Goal: Task Accomplishment & Management: Use online tool/utility

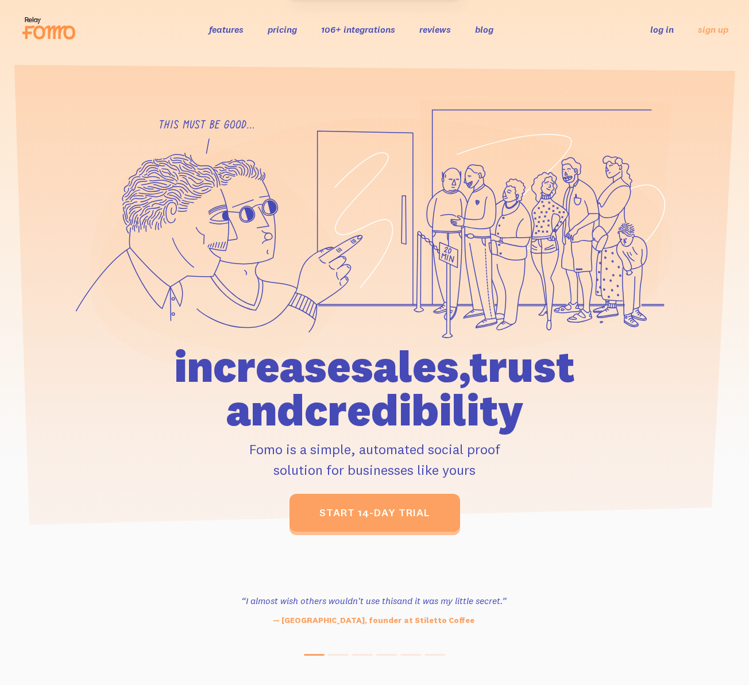
click at [668, 28] on link "log in" at bounding box center [662, 29] width 24 height 11
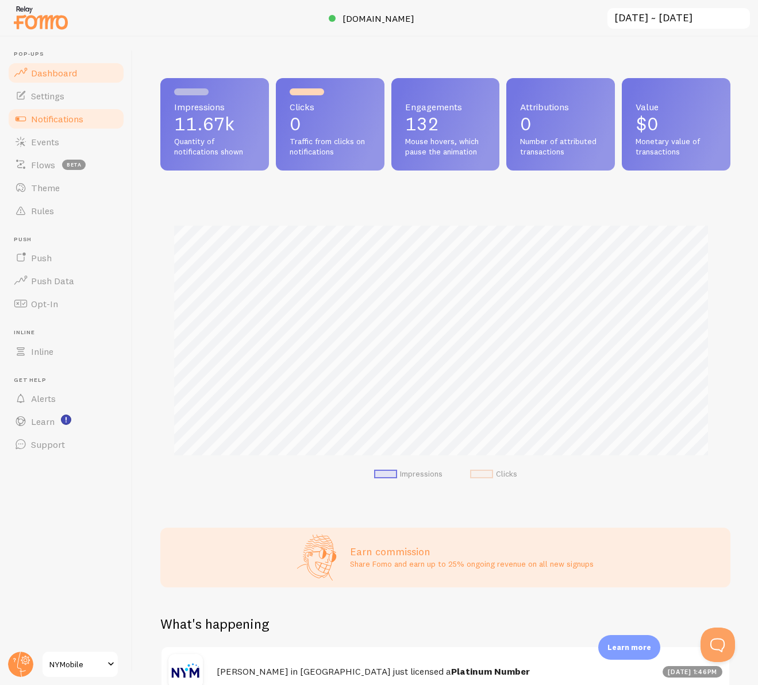
click at [52, 122] on span "Notifications" at bounding box center [57, 118] width 52 height 11
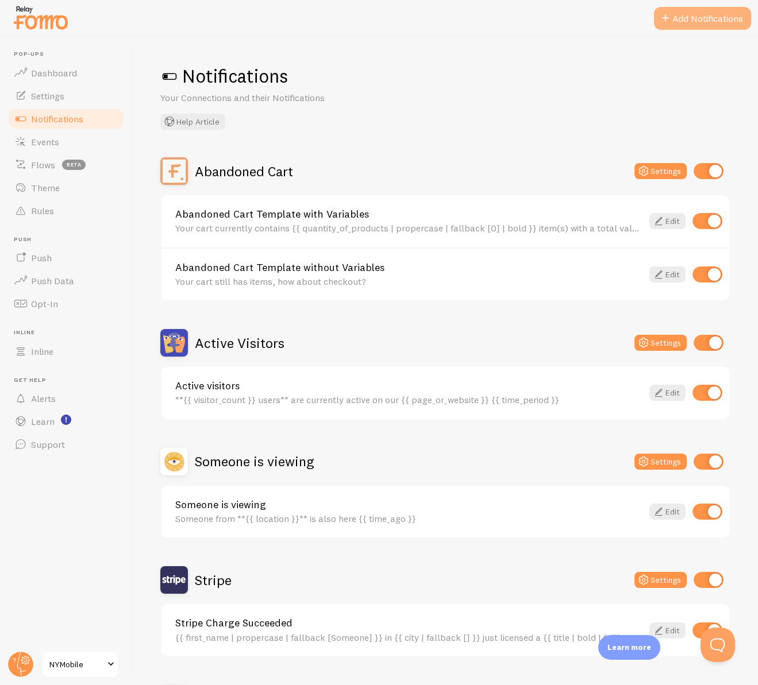
click at [686, 17] on button "Add Notifications" at bounding box center [702, 18] width 97 height 23
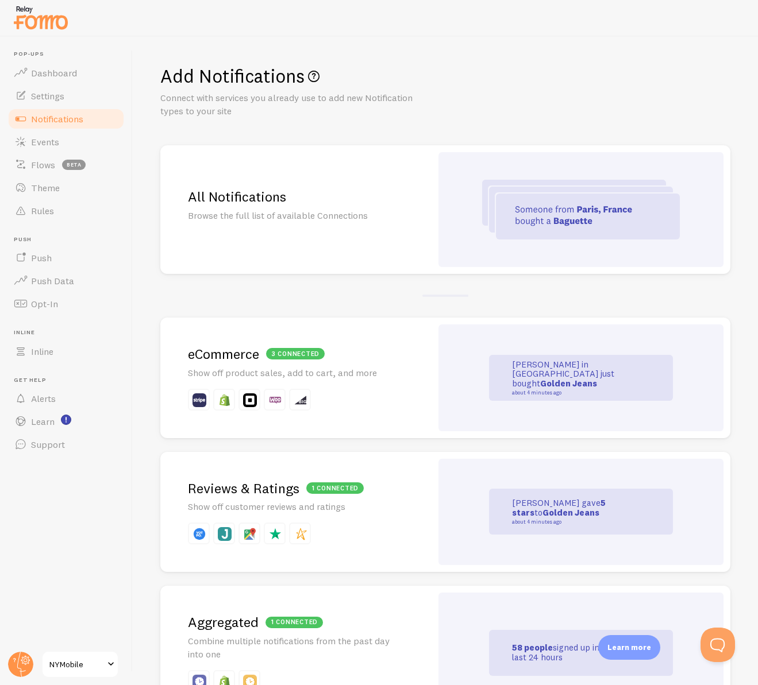
click at [475, 221] on div at bounding box center [580, 209] width 285 height 115
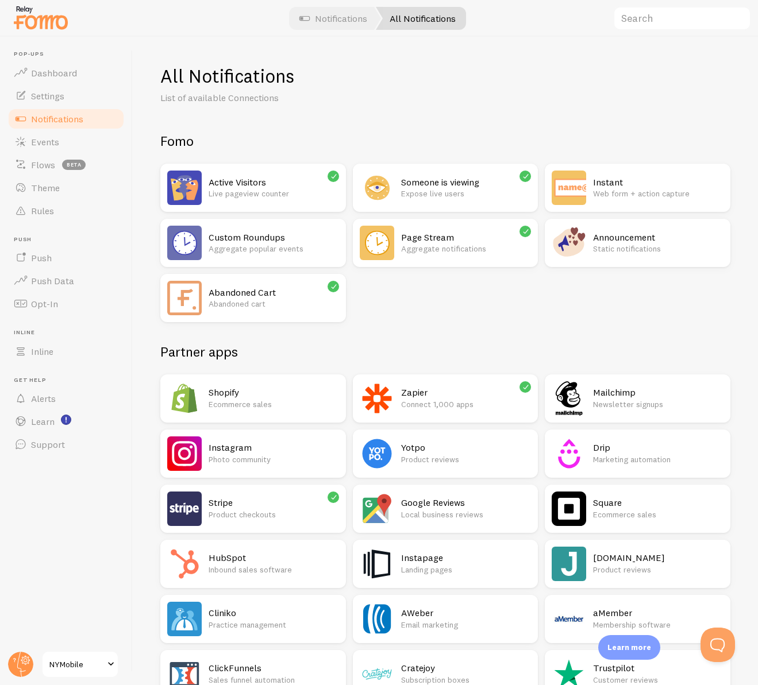
click at [593, 255] on p "Static notifications" at bounding box center [658, 248] width 130 height 11
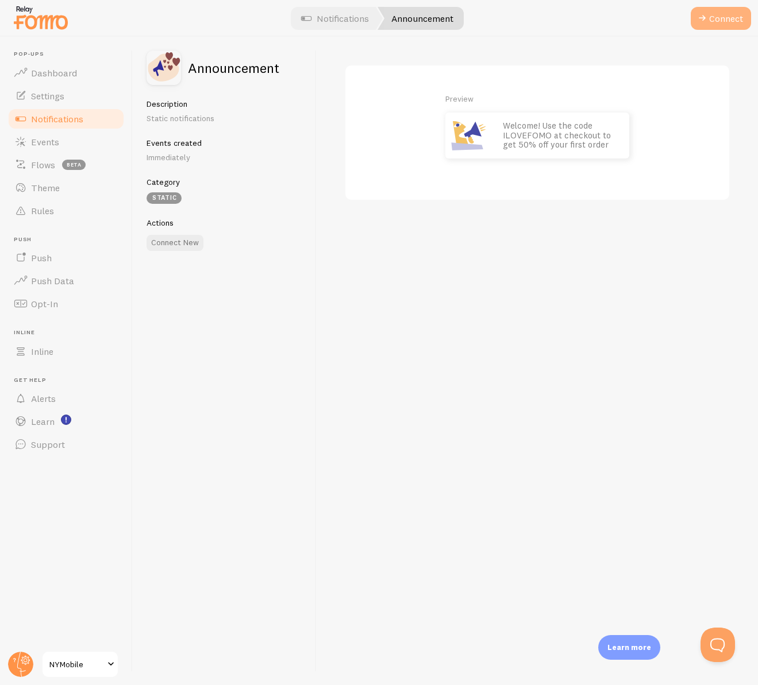
click at [711, 24] on button "Connect" at bounding box center [721, 18] width 60 height 23
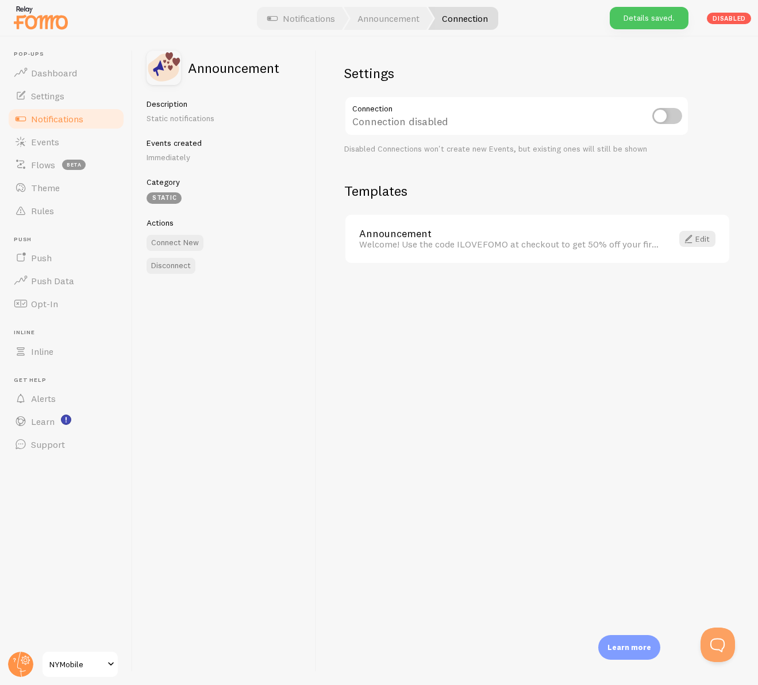
click at [660, 115] on input "checkbox" at bounding box center [667, 116] width 30 height 16
checkbox input "true"
click at [690, 237] on span at bounding box center [688, 239] width 14 height 14
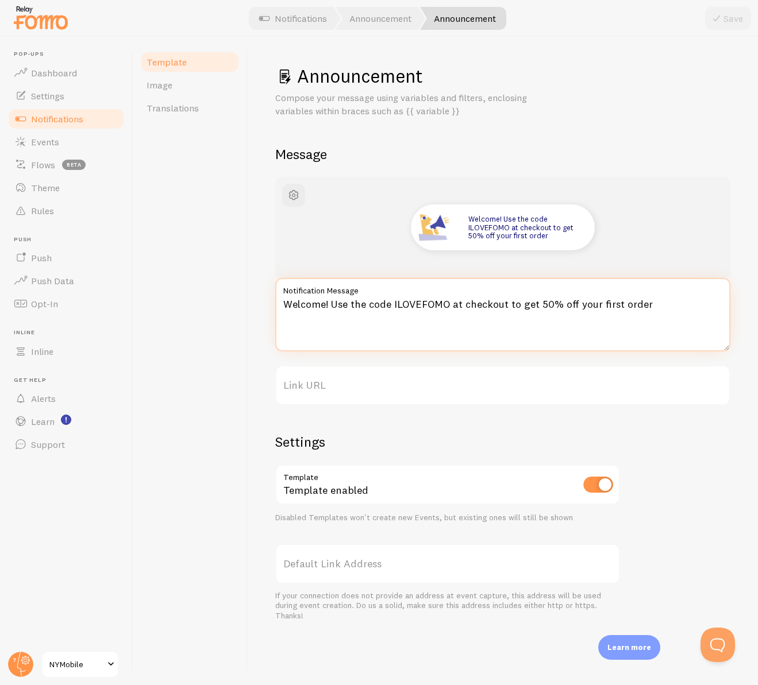
drag, startPoint x: 643, startPoint y: 300, endPoint x: 211, endPoint y: 290, distance: 432.2
click at [211, 290] on div "Template Image Translations Announcement Compose your message using variables a…" at bounding box center [445, 361] width 625 height 649
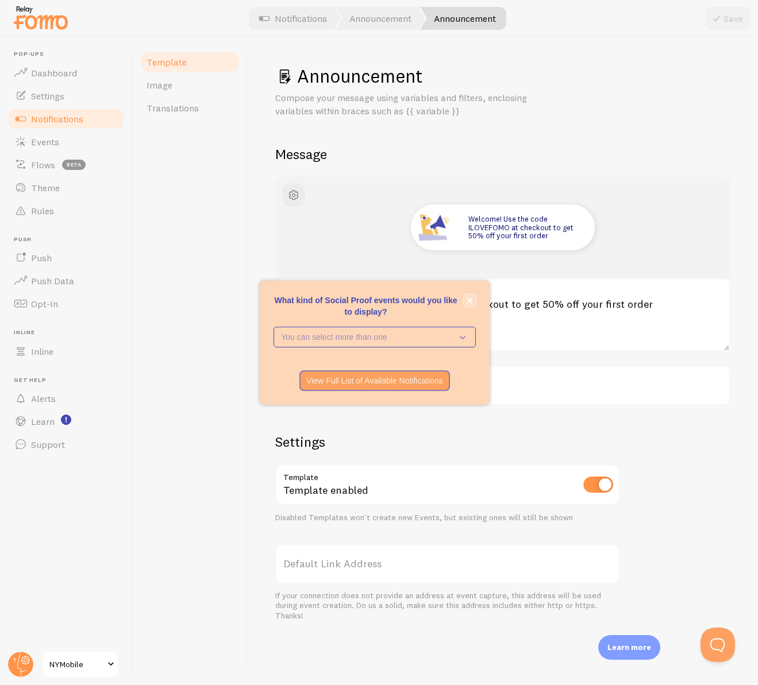
click at [468, 301] on icon "close," at bounding box center [470, 301] width 6 height 6
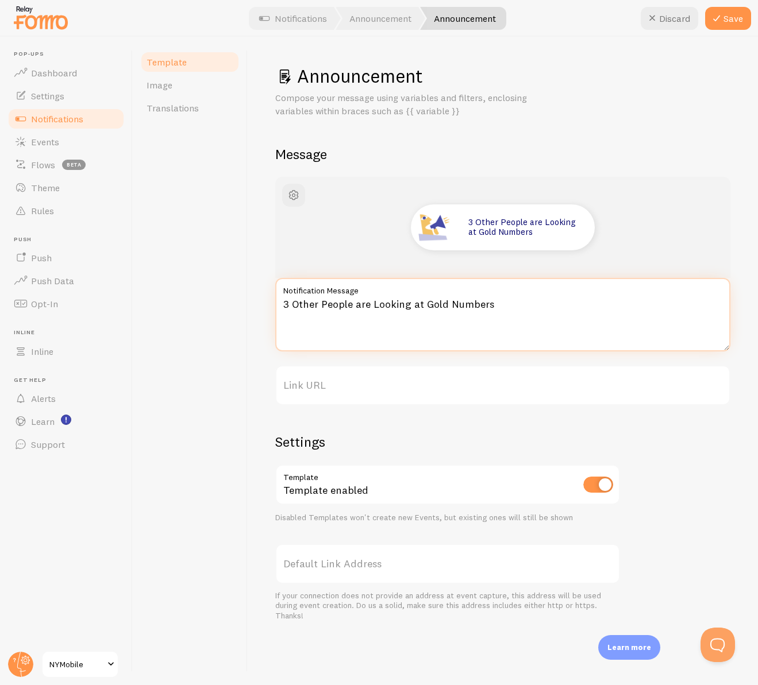
click at [287, 305] on textarea "3 Other People are Looking at Gold Numbers" at bounding box center [502, 315] width 455 height 74
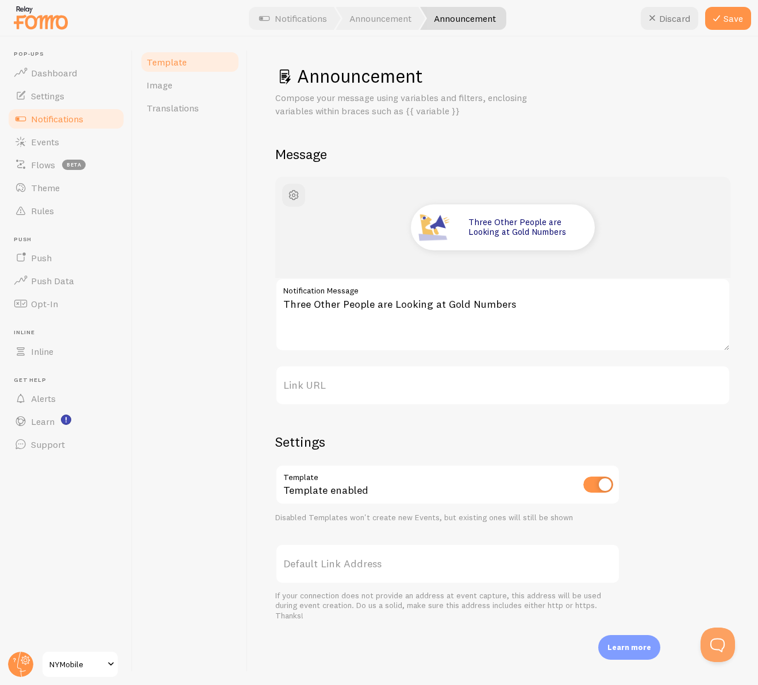
click at [330, 384] on label "Link URL" at bounding box center [502, 385] width 455 height 40
click at [330, 384] on input "Link URL" at bounding box center [502, 385] width 455 height 40
click at [297, 195] on span "button" at bounding box center [294, 195] width 14 height 14
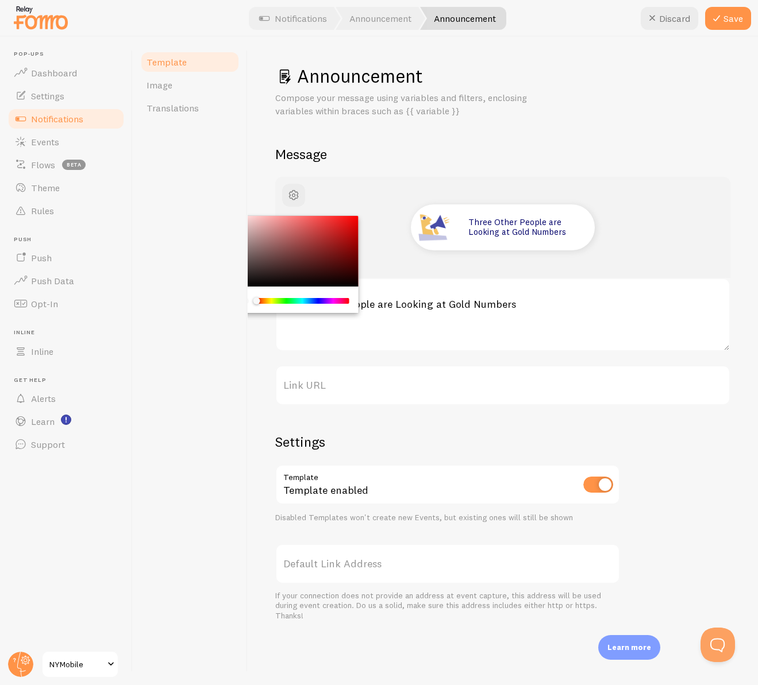
click at [671, 527] on div "Three Other People are Looking at Gold Numbers Three Other People are Looking a…" at bounding box center [502, 399] width 455 height 444
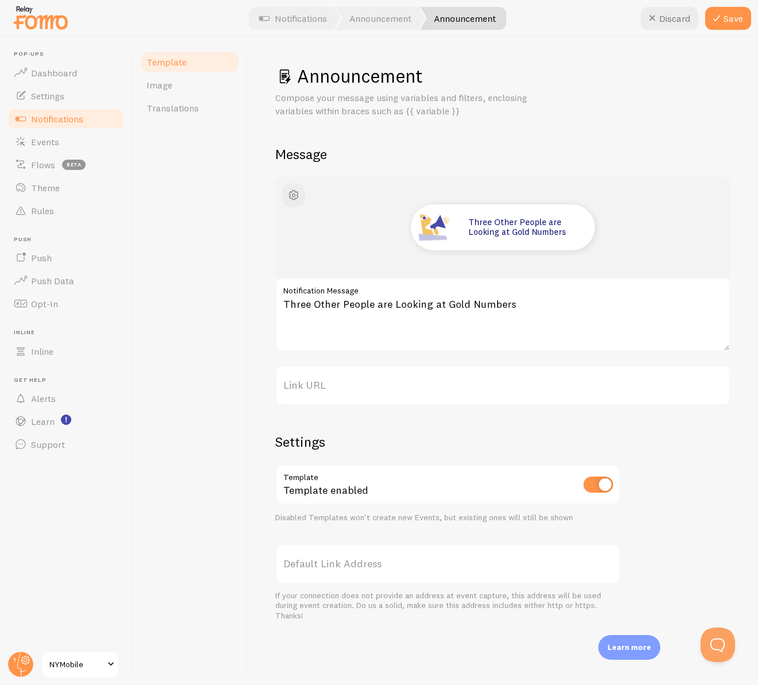
click at [319, 566] on label "Default Link Address" at bounding box center [447, 564] width 345 height 40
click at [319, 406] on input "Link URL" at bounding box center [502, 385] width 455 height 40
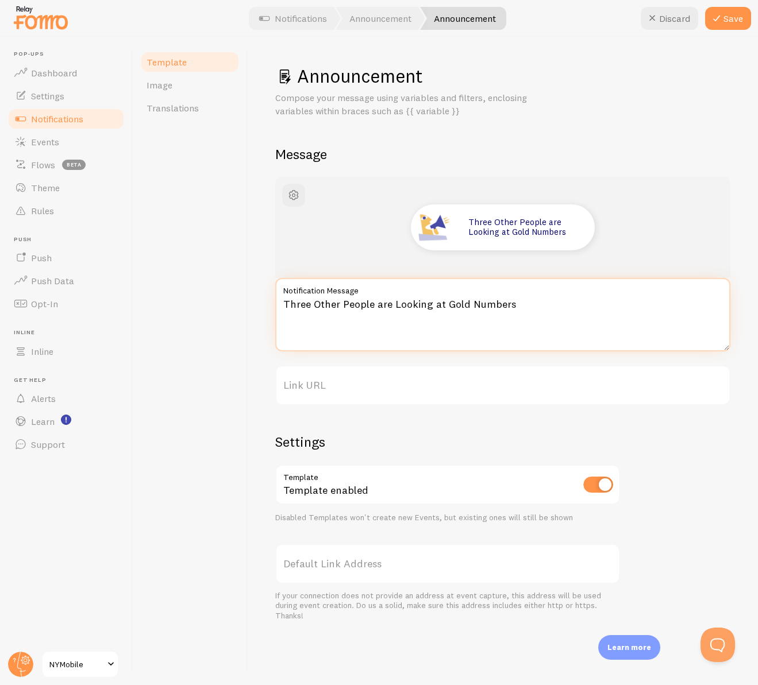
drag, startPoint x: 373, startPoint y: 303, endPoint x: 263, endPoint y: 312, distance: 110.7
click at [263, 312] on div "Announcement Compose your message using variables and filters, enclosing variab…" at bounding box center [503, 361] width 510 height 649
click at [499, 314] on textarea "3 other people are looking at Gold Numbers" at bounding box center [502, 315] width 455 height 74
drag, startPoint x: 506, startPoint y: 301, endPoint x: 248, endPoint y: 290, distance: 258.2
click at [248, 290] on div "Announcement Compose your message using variables and filters, enclosing variab…" at bounding box center [503, 361] width 510 height 649
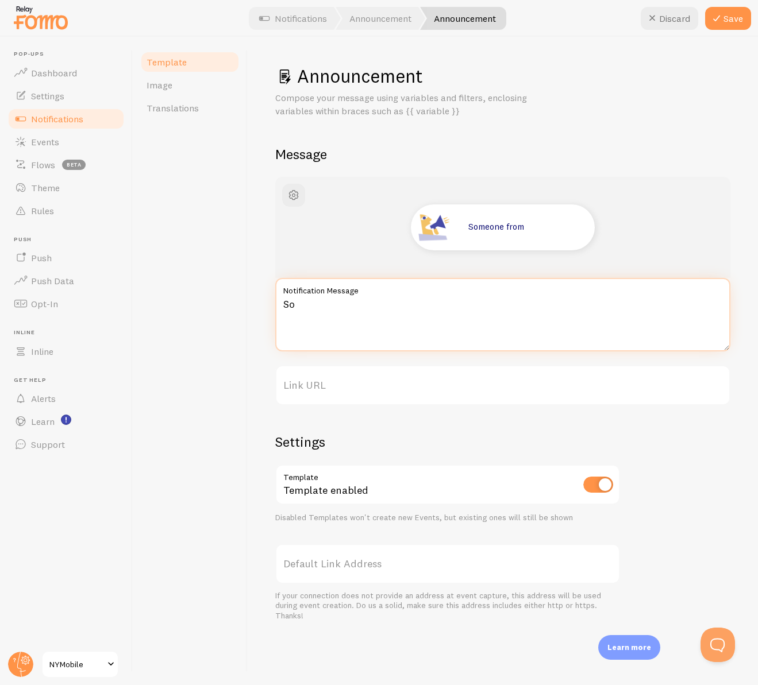
type textarea "S"
type textarea "26 other people have searched in the past hour."
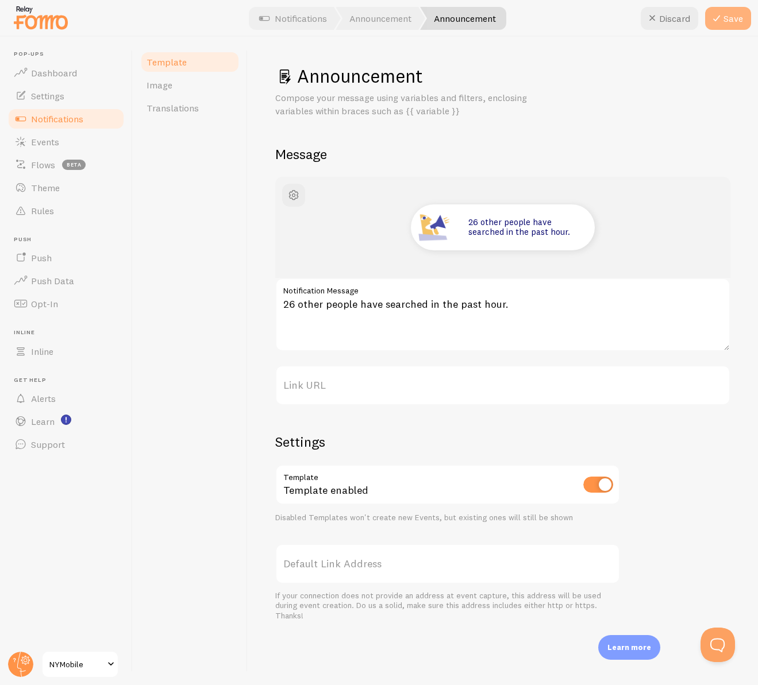
click at [722, 23] on icon at bounding box center [717, 18] width 14 height 14
click at [295, 190] on span "button" at bounding box center [294, 195] width 14 height 14
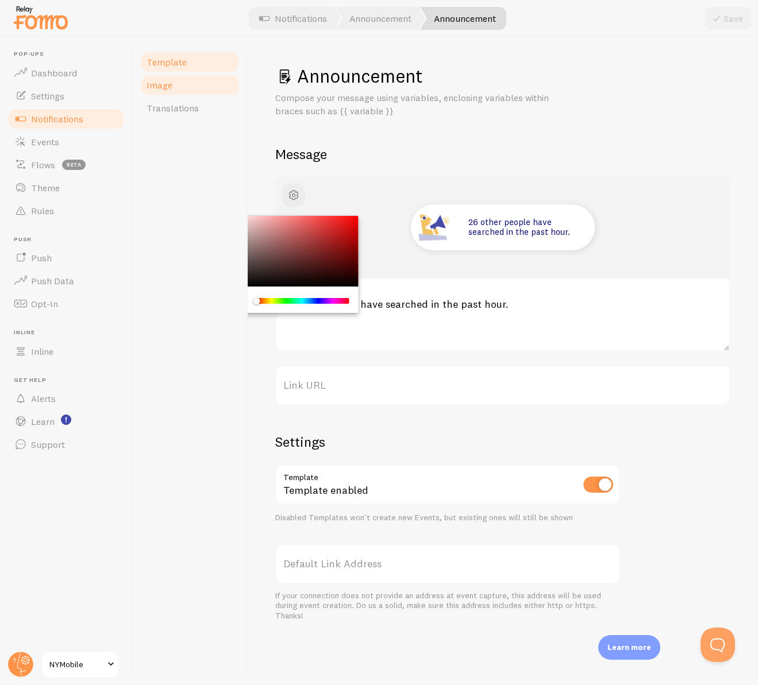
click at [161, 88] on span "Image" at bounding box center [160, 84] width 26 height 11
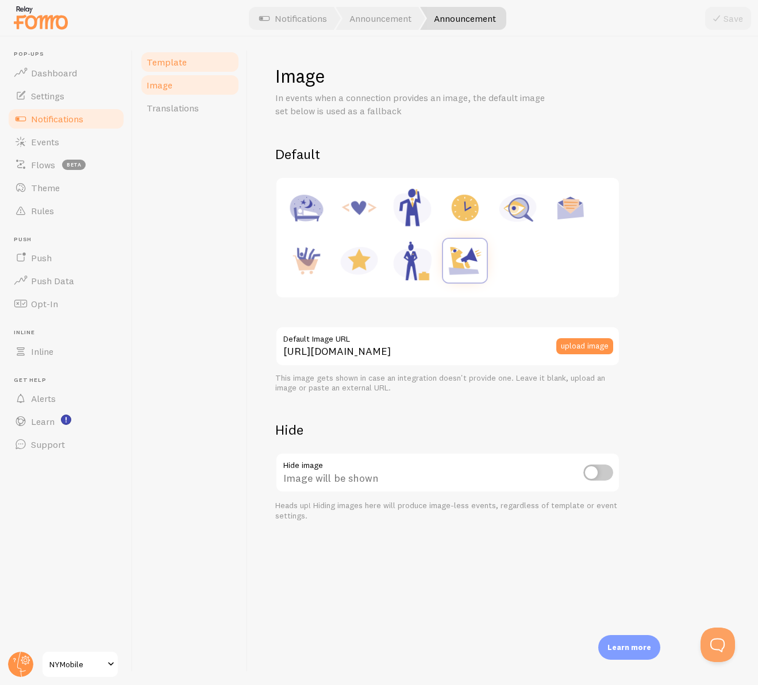
click at [182, 64] on span "Template" at bounding box center [167, 61] width 40 height 11
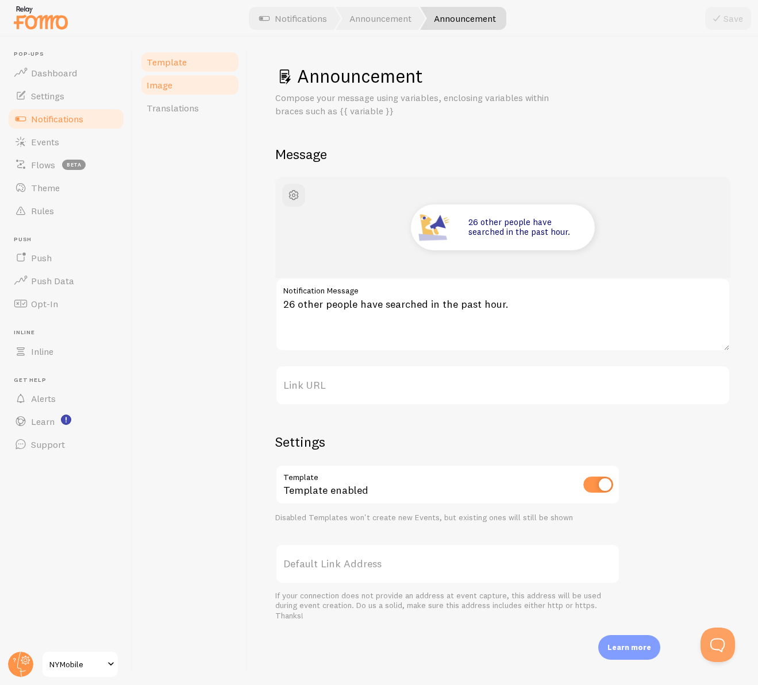
click at [159, 88] on span "Image" at bounding box center [160, 84] width 26 height 11
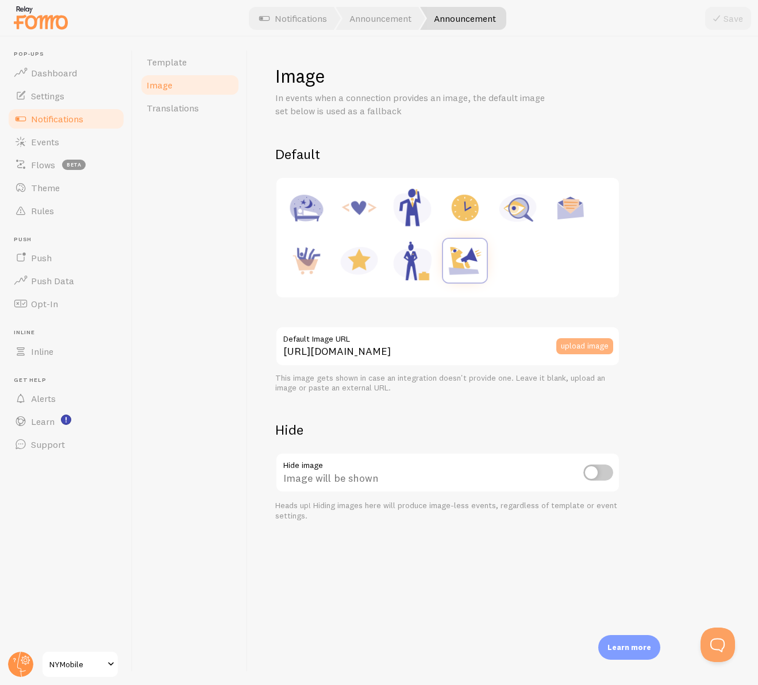
click at [576, 346] on button "upload image" at bounding box center [584, 346] width 57 height 16
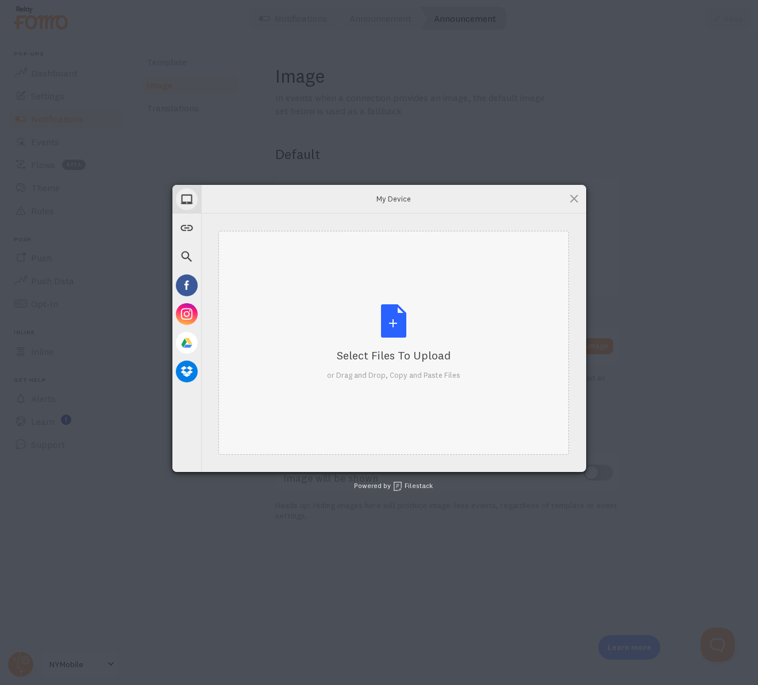
click at [383, 322] on div "Select Files to Upload or Drag and Drop, Copy and Paste Files" at bounding box center [393, 343] width 133 height 76
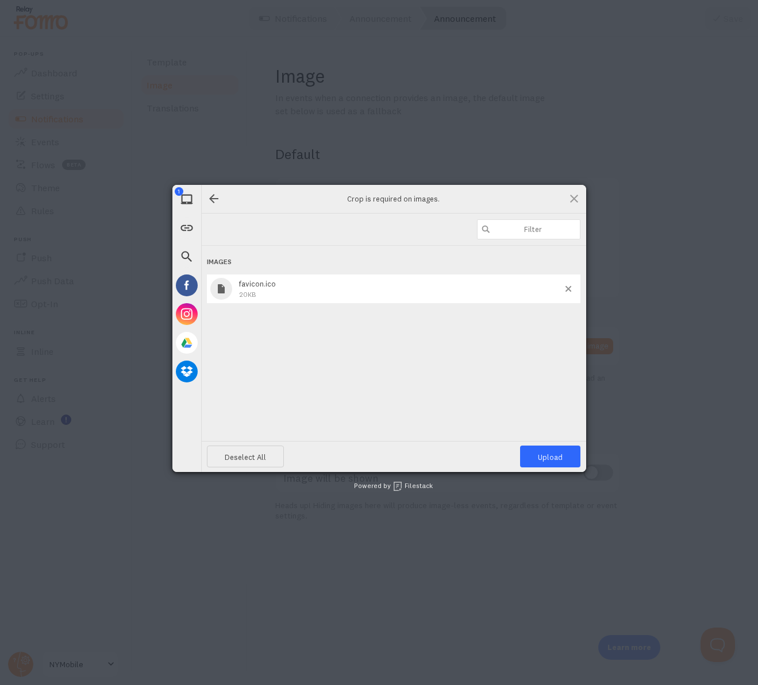
click at [577, 285] on div "favicon.ico 20KB" at bounding box center [393, 289] width 373 height 29
click at [569, 287] on span at bounding box center [568, 289] width 6 height 6
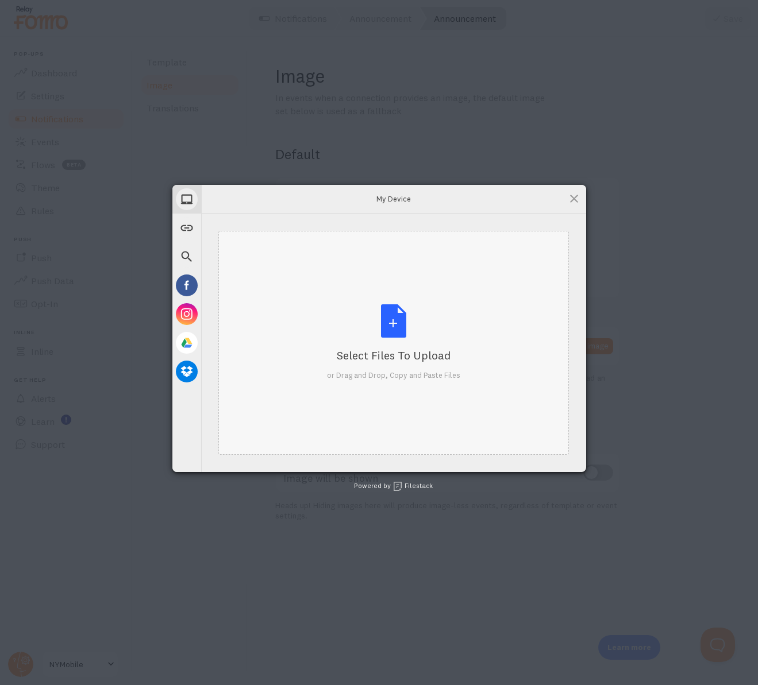
click at [391, 314] on div "Select Files to Upload or Drag and Drop, Copy and Paste Files" at bounding box center [393, 343] width 133 height 76
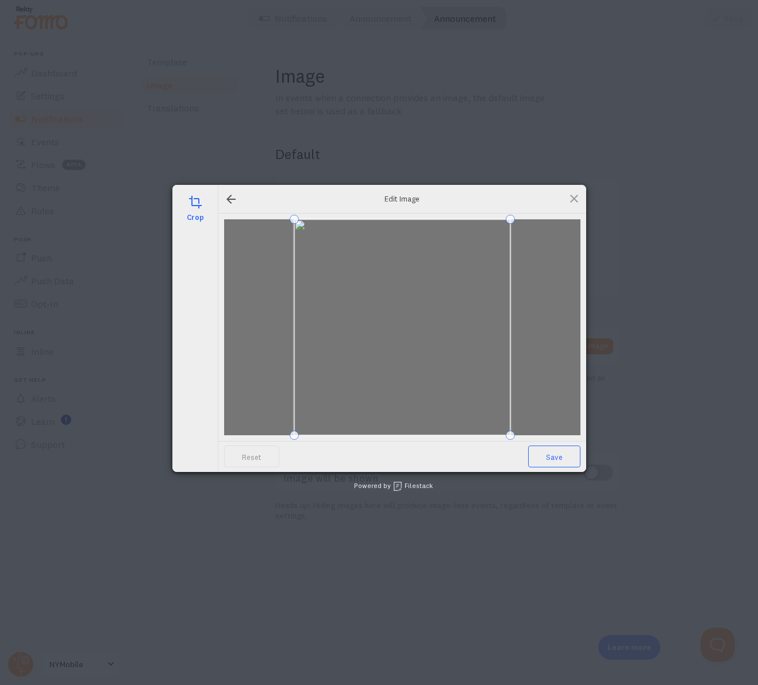
click at [563, 457] on span "Save" at bounding box center [554, 457] width 52 height 22
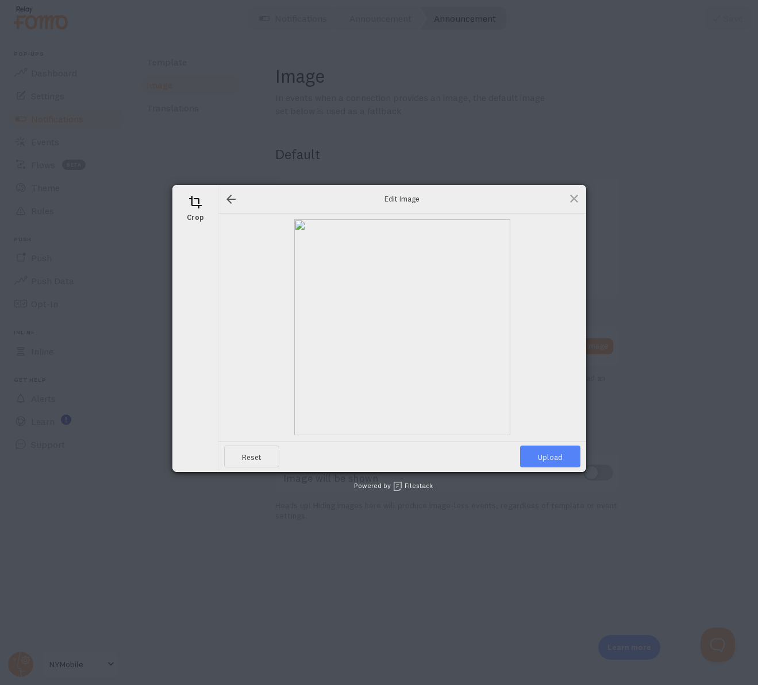
click at [563, 456] on span "Upload" at bounding box center [550, 457] width 60 height 22
type input "[URL][DOMAIN_NAME][DOMAIN_NAME]"
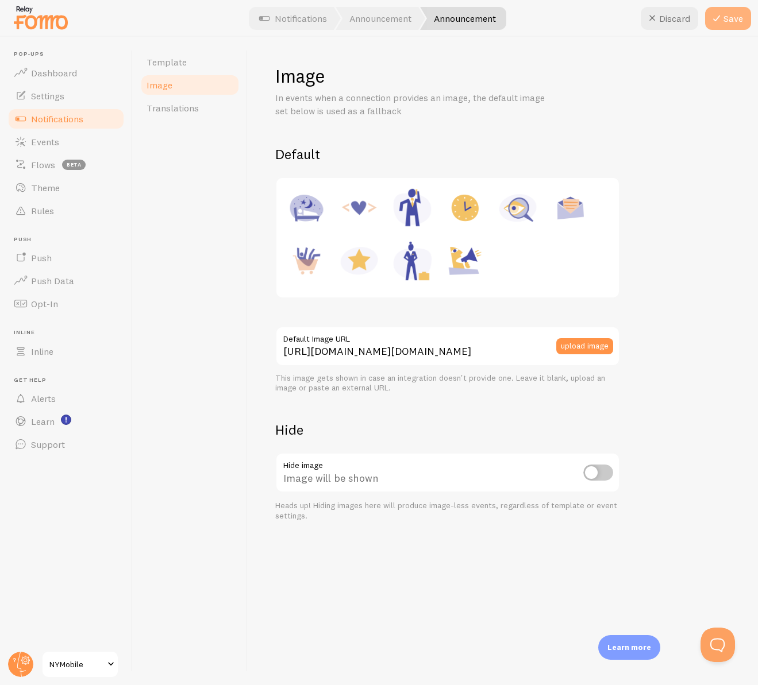
click at [739, 21] on button "Save" at bounding box center [728, 18] width 46 height 23
click at [150, 59] on span "Template" at bounding box center [167, 61] width 40 height 11
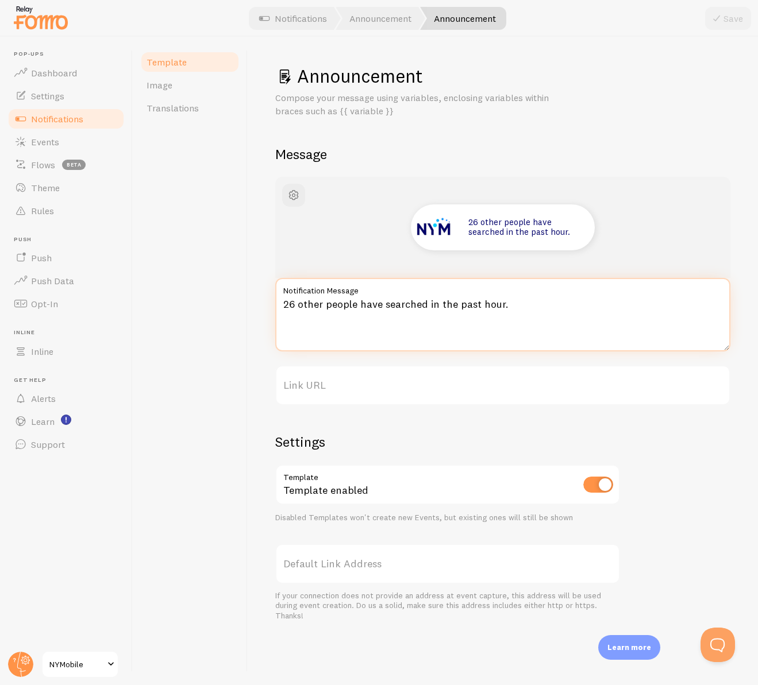
drag, startPoint x: 327, startPoint y: 303, endPoint x: 299, endPoint y: 305, distance: 28.8
click at [299, 305] on textarea "26 other people have searched in the past hour." at bounding box center [502, 315] width 455 height 74
click at [398, 302] on textarea "26 people have searched in the past hour." at bounding box center [502, 315] width 455 height 74
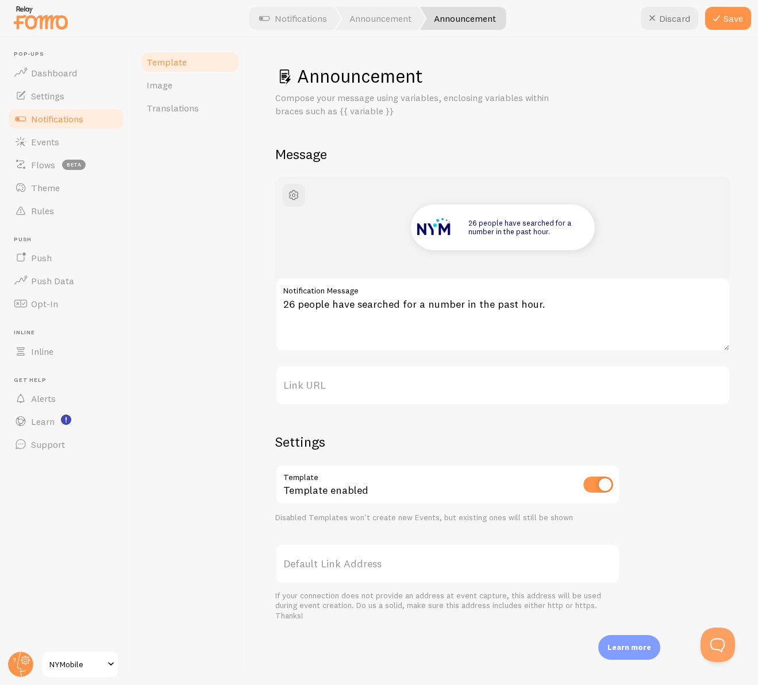
click at [247, 101] on div "Template Image Translations" at bounding box center [190, 361] width 115 height 649
drag, startPoint x: 395, startPoint y: 112, endPoint x: 333, endPoint y: 116, distance: 62.8
click at [333, 116] on p "Compose your message using variables, enclosing variables within braces such as…" at bounding box center [413, 104] width 276 height 26
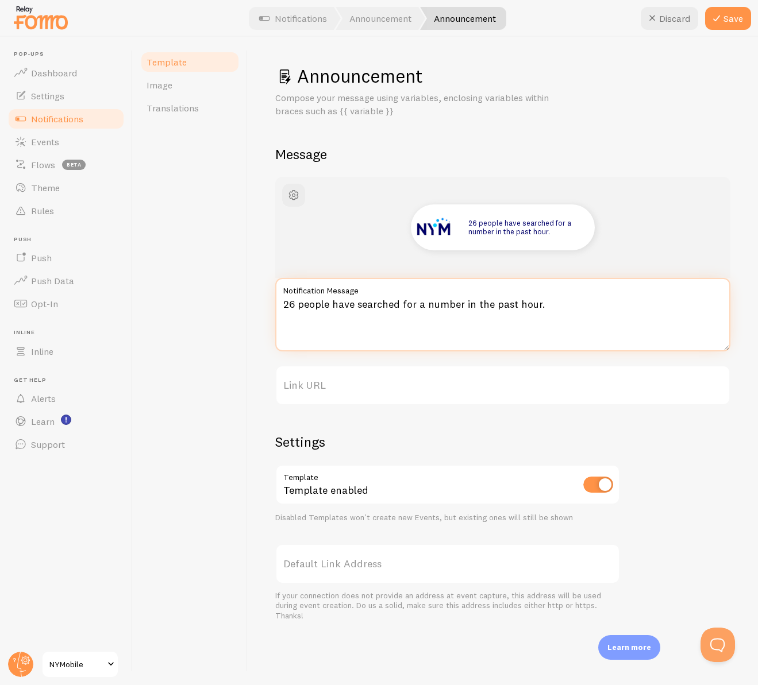
click at [324, 312] on textarea "26 people have searched for a number in the past hour." at bounding box center [502, 315] width 455 height 74
drag, startPoint x: 550, startPoint y: 306, endPoint x: 296, endPoint y: 307, distance: 254.0
click at [296, 307] on textarea "26 people have searched for a number in the past hour." at bounding box center [502, 315] width 455 height 74
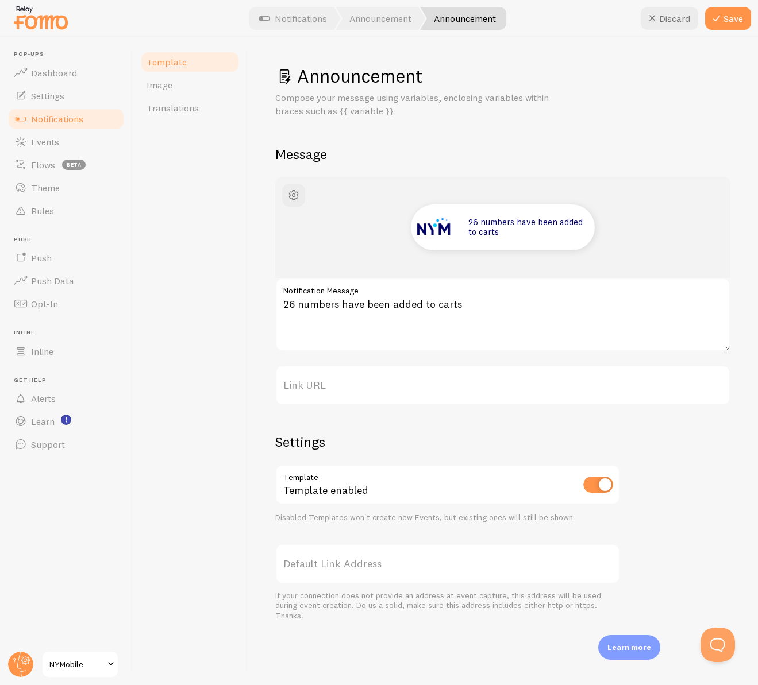
click at [365, 573] on label "Default Link Address" at bounding box center [447, 564] width 345 height 40
click at [365, 406] on input "Link URL" at bounding box center [502, 385] width 455 height 40
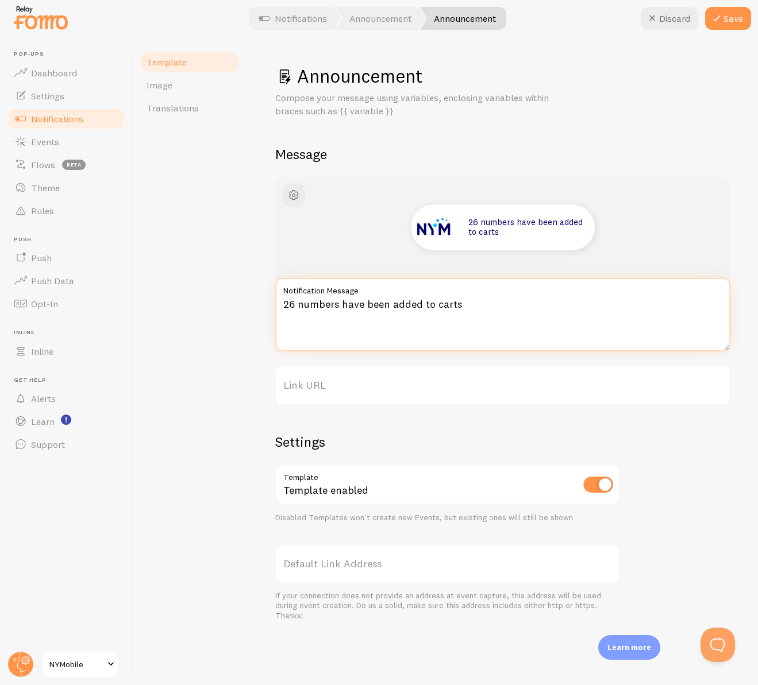
drag, startPoint x: 477, startPoint y: 306, endPoint x: 282, endPoint y: 308, distance: 195.4
click at [282, 308] on textarea "26 numbers have been added to carts" at bounding box center [502, 315] width 455 height 74
click at [353, 306] on textarea "26 users added numbers in the past hour" at bounding box center [502, 315] width 455 height 74
click at [535, 306] on textarea "26 people searched for a numbers in the past hour" at bounding box center [502, 315] width 455 height 74
type textarea "26 people searched for a numbers in the past hour."
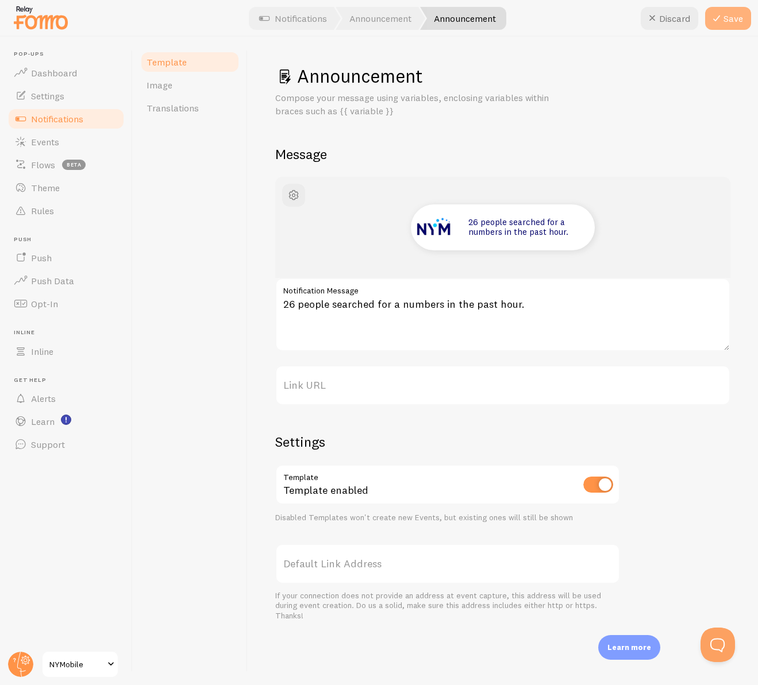
click at [725, 20] on button "Save" at bounding box center [728, 18] width 46 height 23
click at [48, 140] on span "Events" at bounding box center [45, 141] width 28 height 11
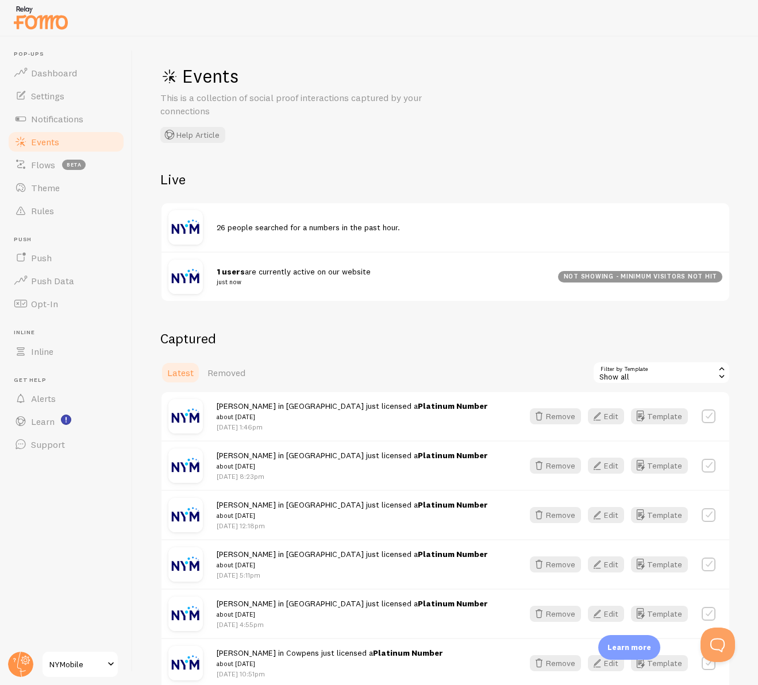
click at [611, 278] on div "not showing - minimum visitors not hit" at bounding box center [640, 276] width 164 height 11
click at [230, 278] on small "just now" at bounding box center [380, 282] width 327 height 10
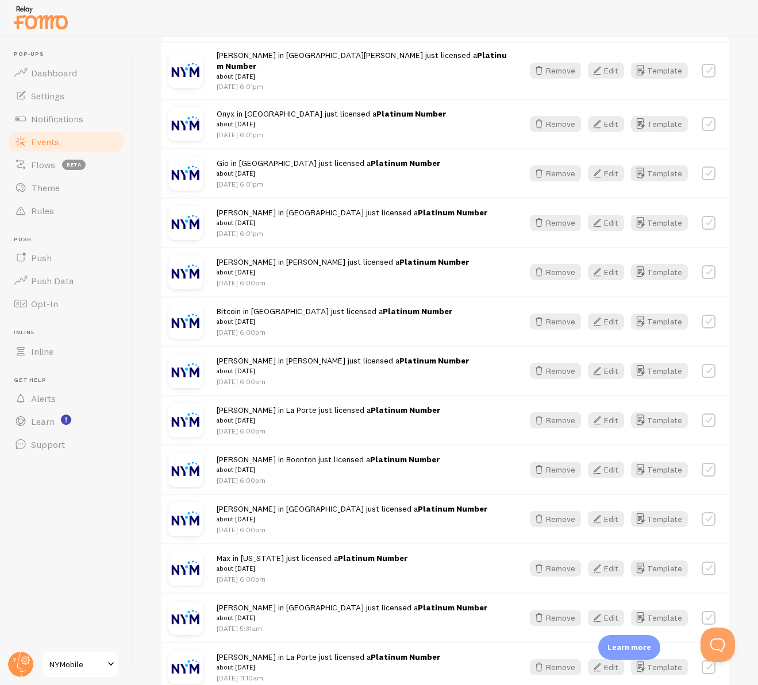
scroll to position [1149, 0]
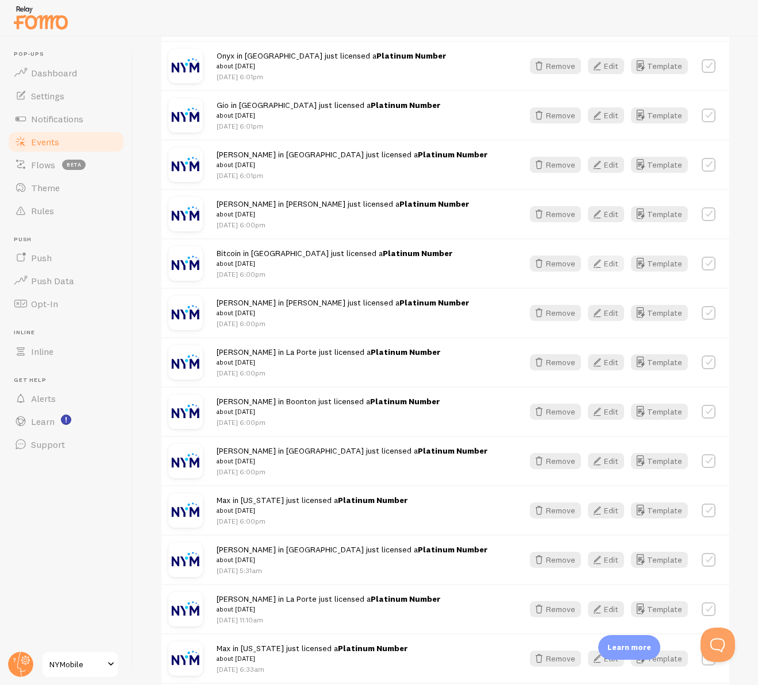
click at [594, 257] on icon "button" at bounding box center [597, 264] width 14 height 14
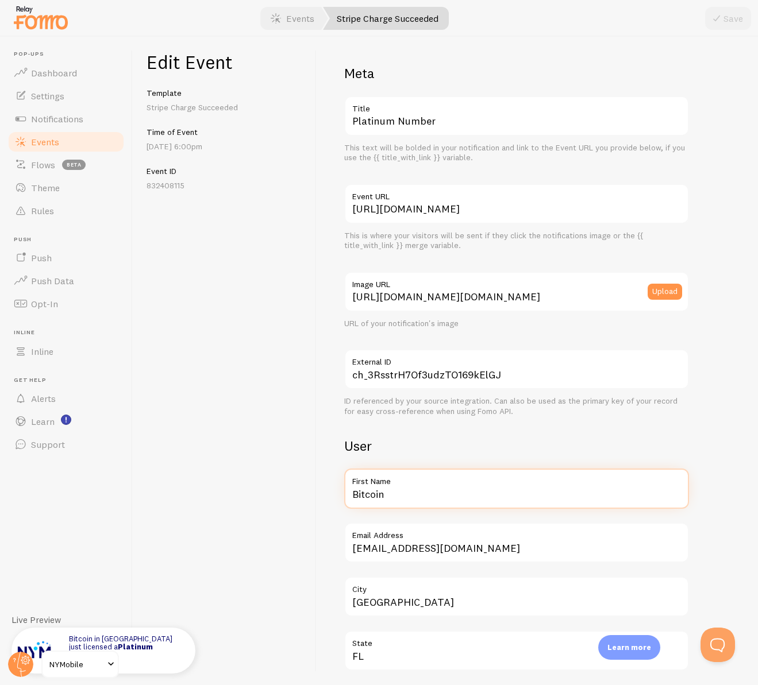
drag, startPoint x: 394, startPoint y: 498, endPoint x: 327, endPoint y: 495, distance: 66.1
click at [327, 495] on div "Meta Platinum Number Title This text will be bolded in your notification and li…" at bounding box center [537, 361] width 441 height 649
type input "[PERSON_NAME]"
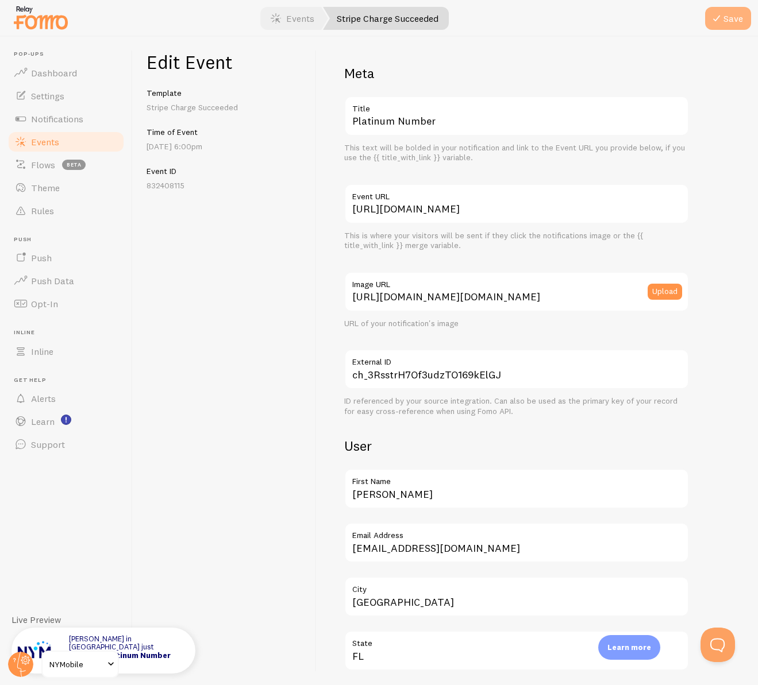
click at [718, 16] on icon "submit" at bounding box center [717, 18] width 14 height 14
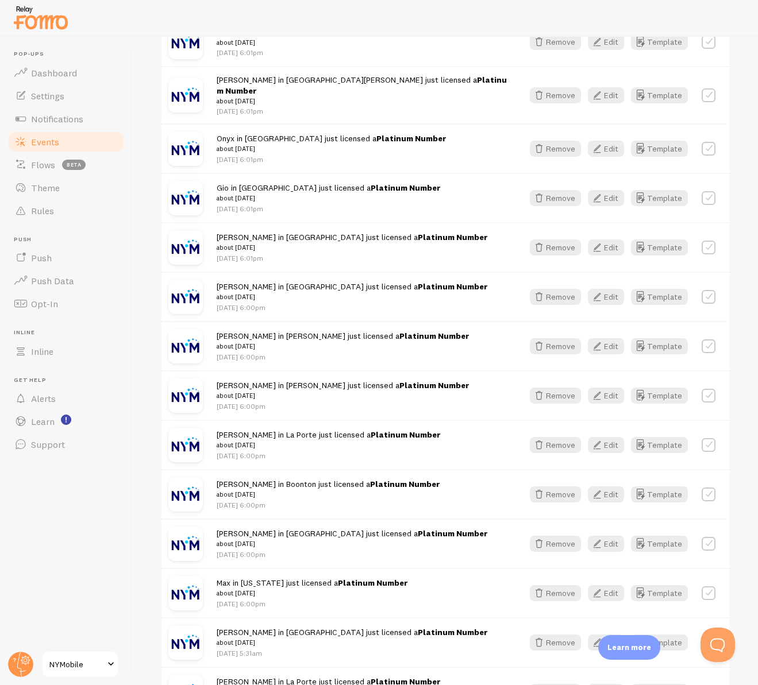
scroll to position [1092, 0]
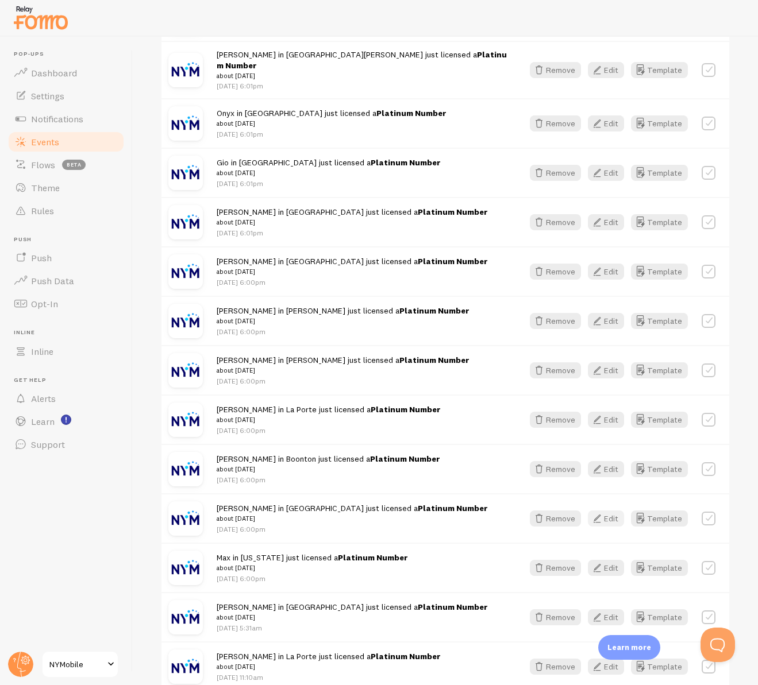
click at [592, 512] on icon "button" at bounding box center [597, 519] width 14 height 14
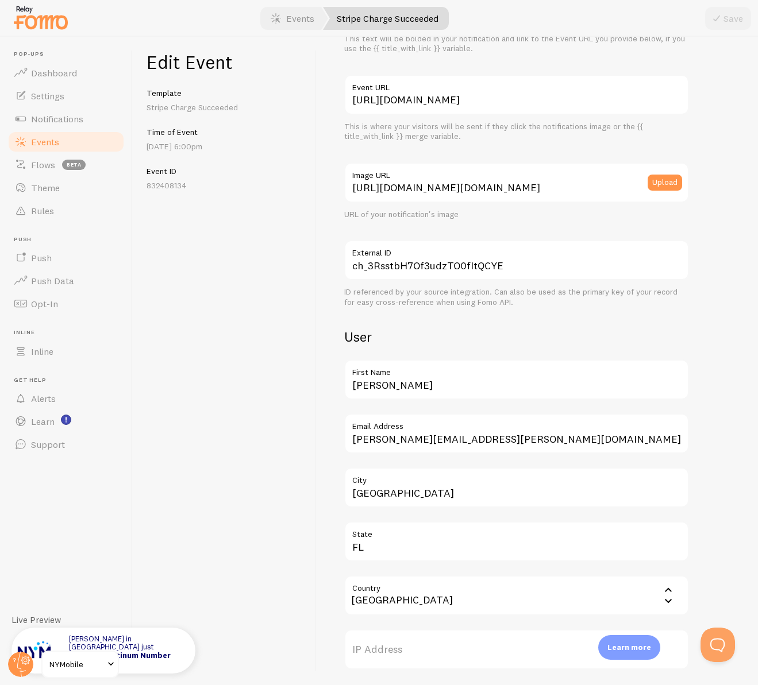
scroll to position [172, 0]
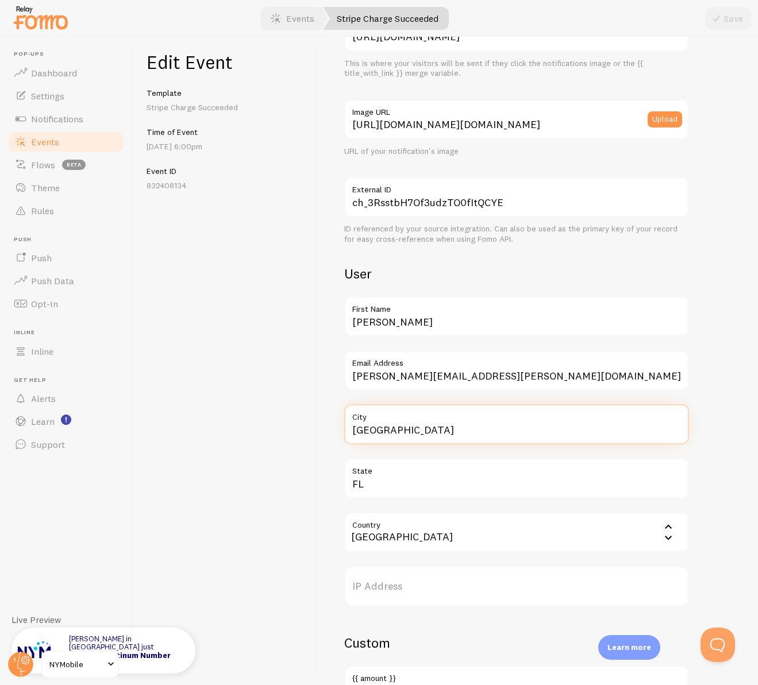
drag, startPoint x: 404, startPoint y: 429, endPoint x: 334, endPoint y: 431, distance: 70.7
click at [334, 431] on div "Meta Platinum Number Title This text will be bolded in your notification and li…" at bounding box center [537, 361] width 441 height 649
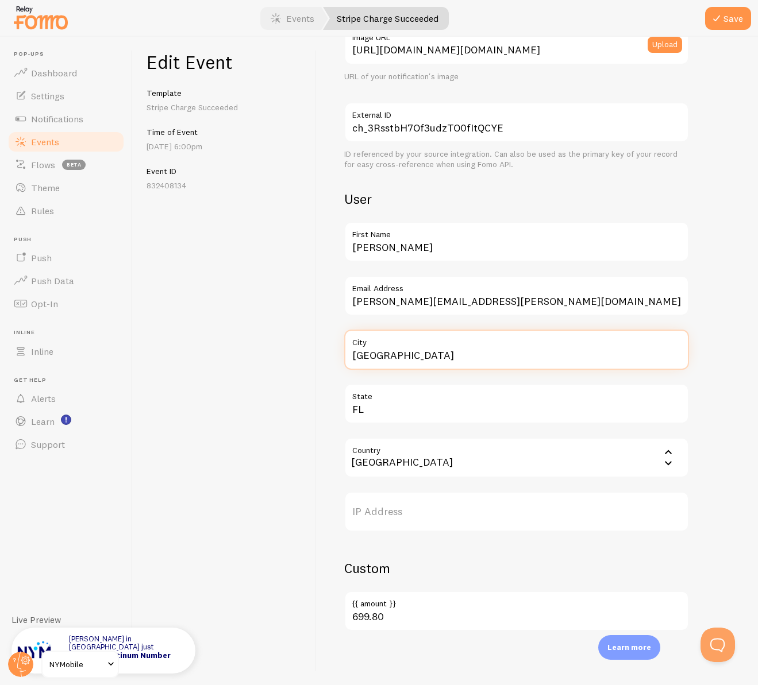
scroll to position [248, 0]
type input "[GEOGRAPHIC_DATA]"
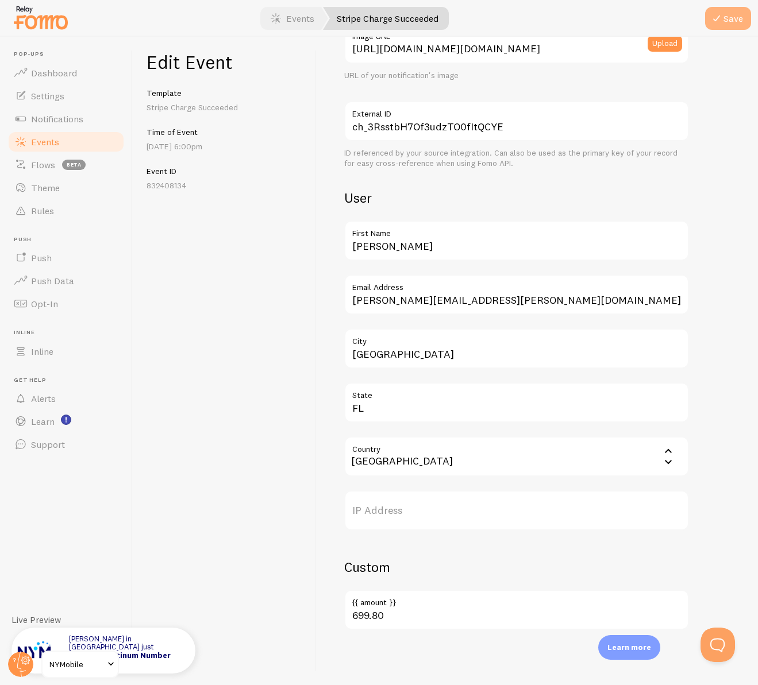
click at [722, 21] on icon "submit" at bounding box center [717, 18] width 14 height 14
drag, startPoint x: 405, startPoint y: 605, endPoint x: 351, endPoint y: 606, distance: 54.0
click at [351, 606] on label "{{ amount }}" at bounding box center [516, 600] width 345 height 20
copy label "{{ amount }}"
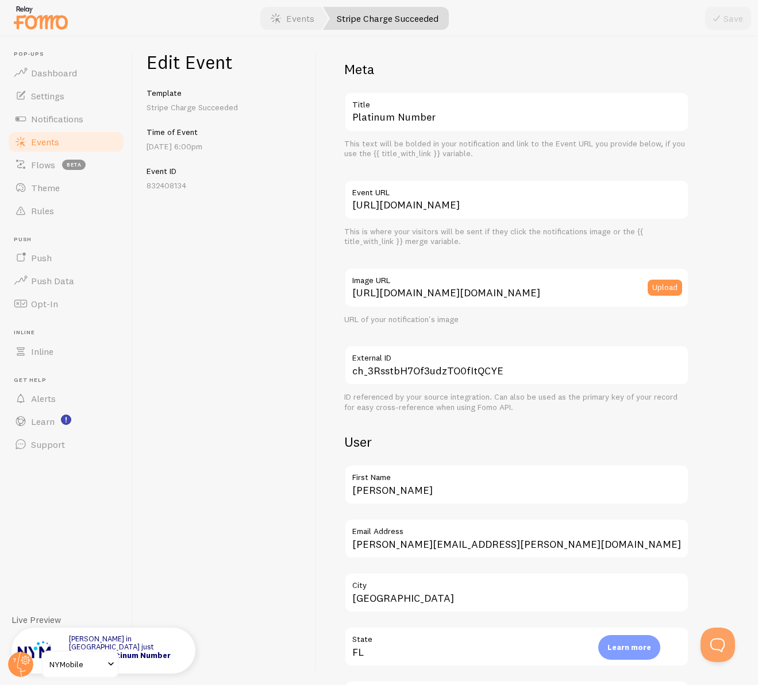
scroll to position [0, 0]
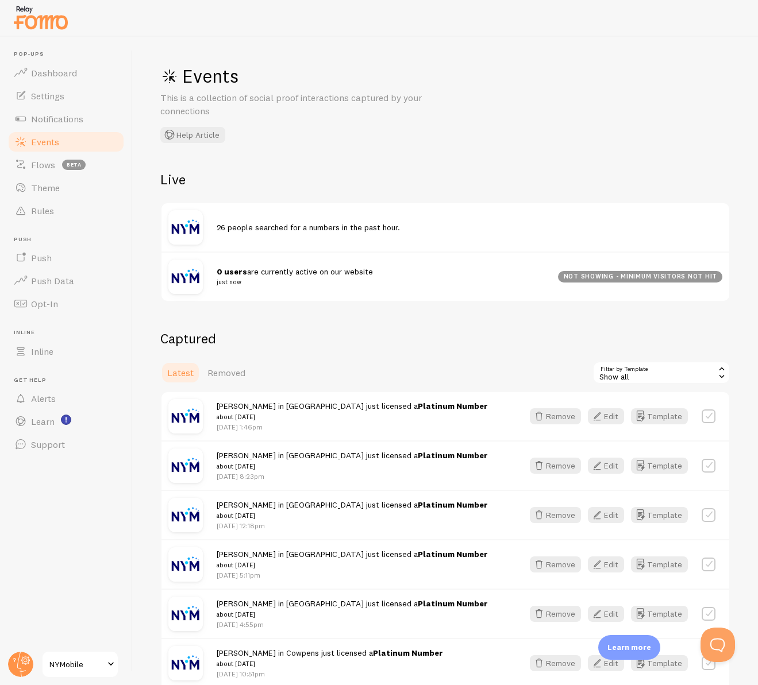
click at [322, 286] on small "just now" at bounding box center [380, 282] width 327 height 10
click at [60, 122] on span "Notifications" at bounding box center [57, 118] width 52 height 11
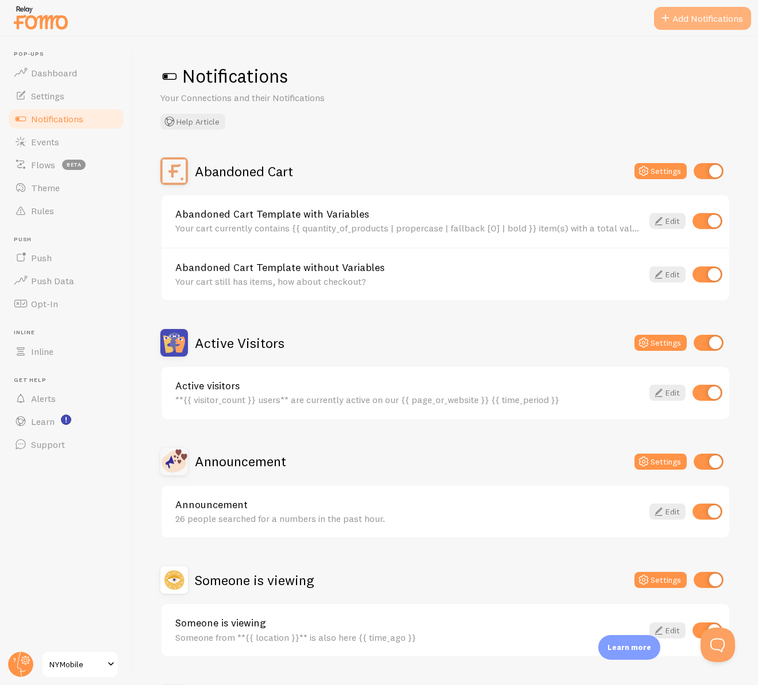
click at [720, 14] on button "Add Notifications" at bounding box center [702, 18] width 97 height 23
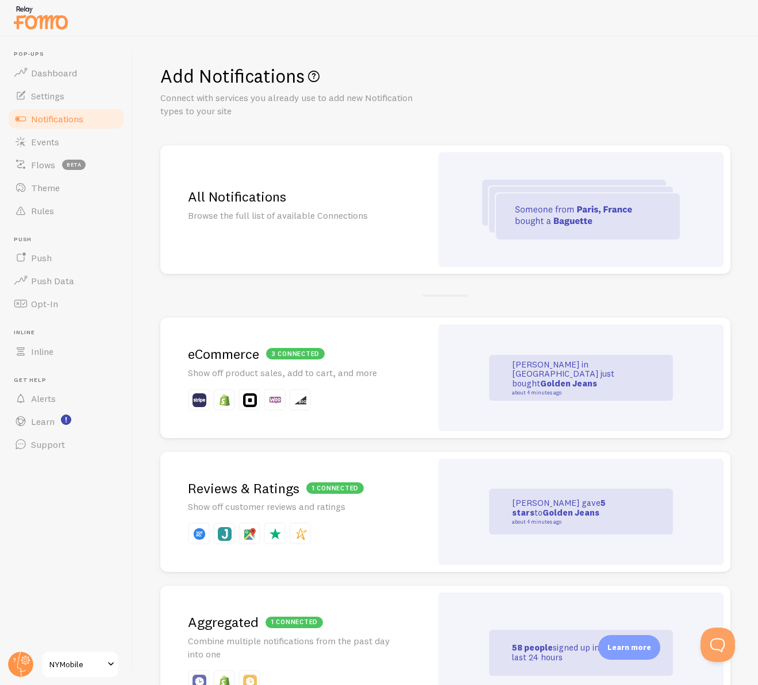
click at [353, 215] on p "Browse the full list of available Connections" at bounding box center [296, 215] width 216 height 13
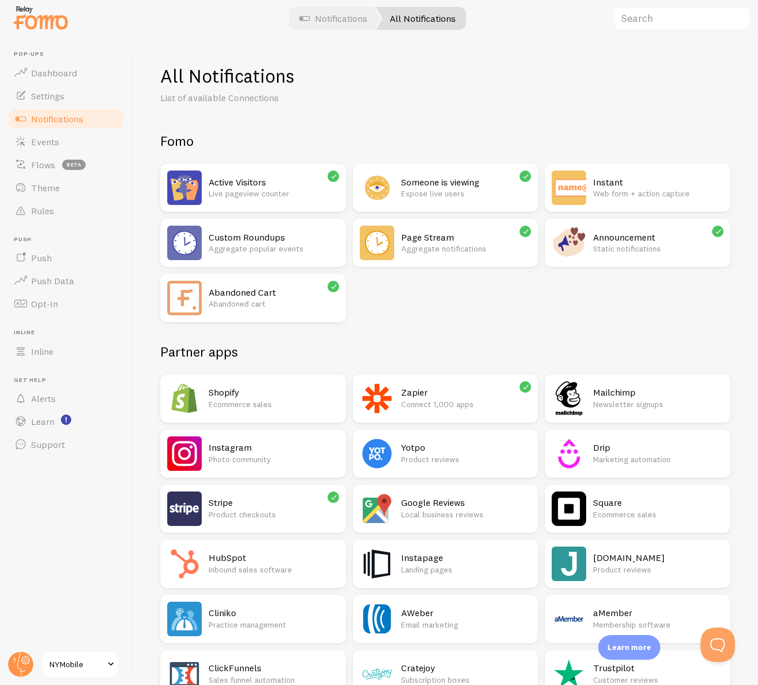
click at [593, 255] on p "Static notifications" at bounding box center [658, 248] width 130 height 11
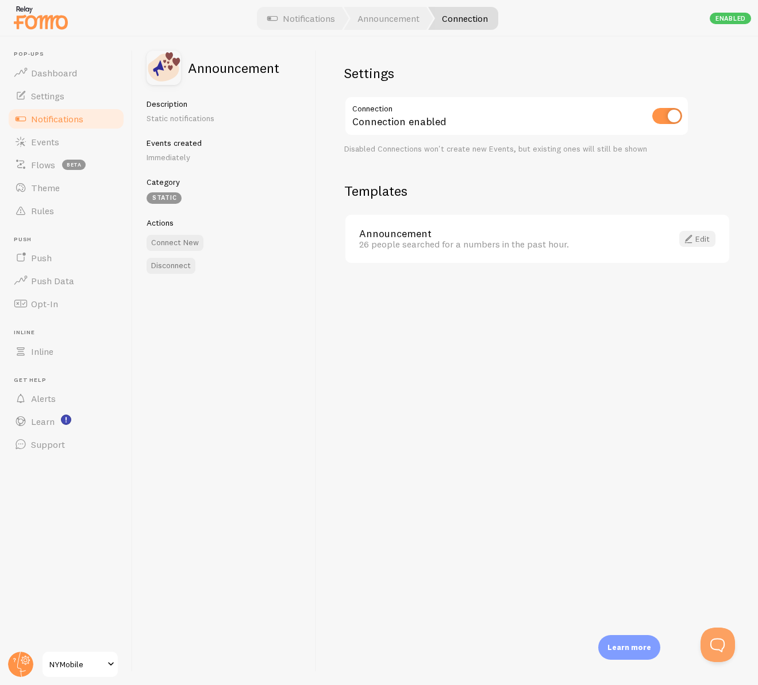
click at [698, 244] on link "Edit" at bounding box center [697, 239] width 36 height 16
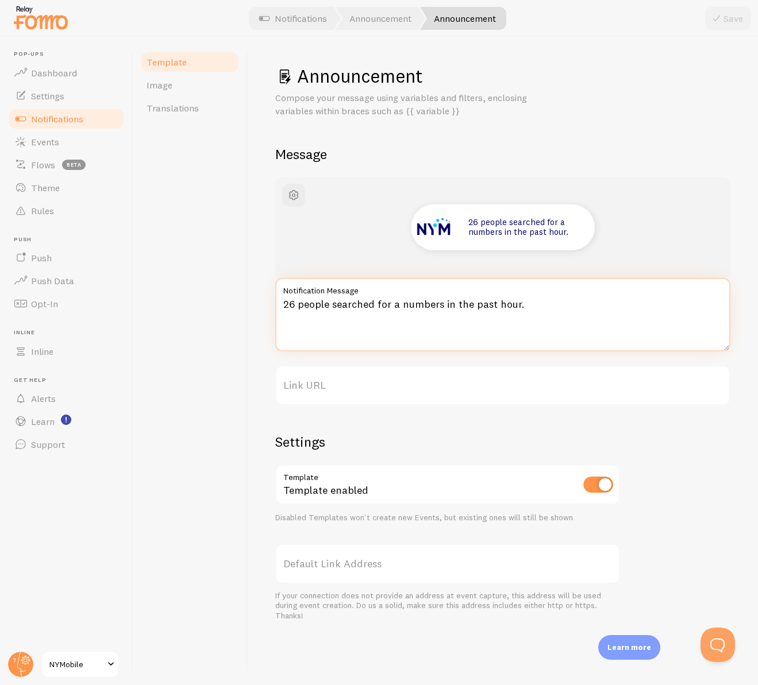
drag, startPoint x: 529, startPoint y: 303, endPoint x: 273, endPoint y: 322, distance: 256.4
click at [273, 322] on div "Announcement Compose your message using variables and filters, enclosing variab…" at bounding box center [503, 361] width 510 height 649
type textarea "Someone just started a new number search."
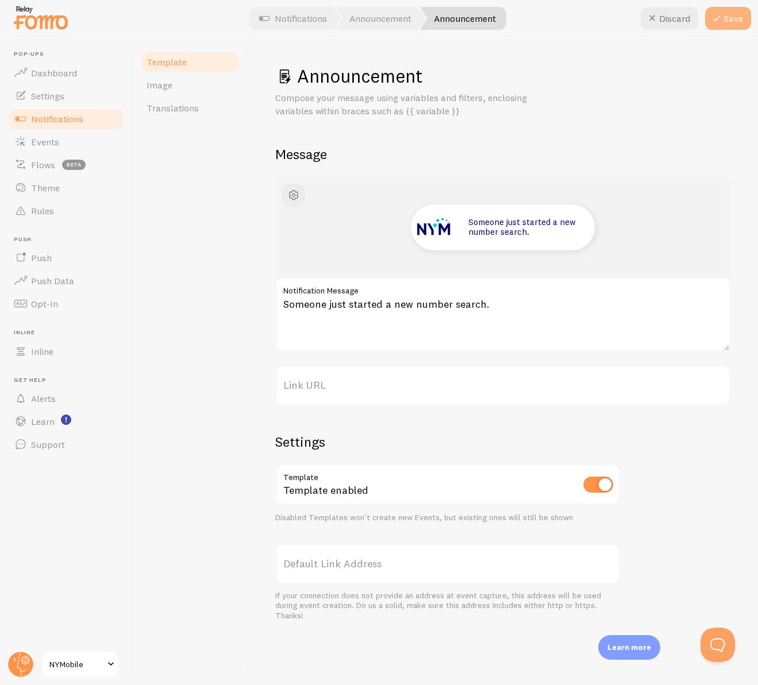
click at [731, 22] on button "Save" at bounding box center [728, 18] width 46 height 23
click at [60, 121] on span "Notifications" at bounding box center [57, 118] width 52 height 11
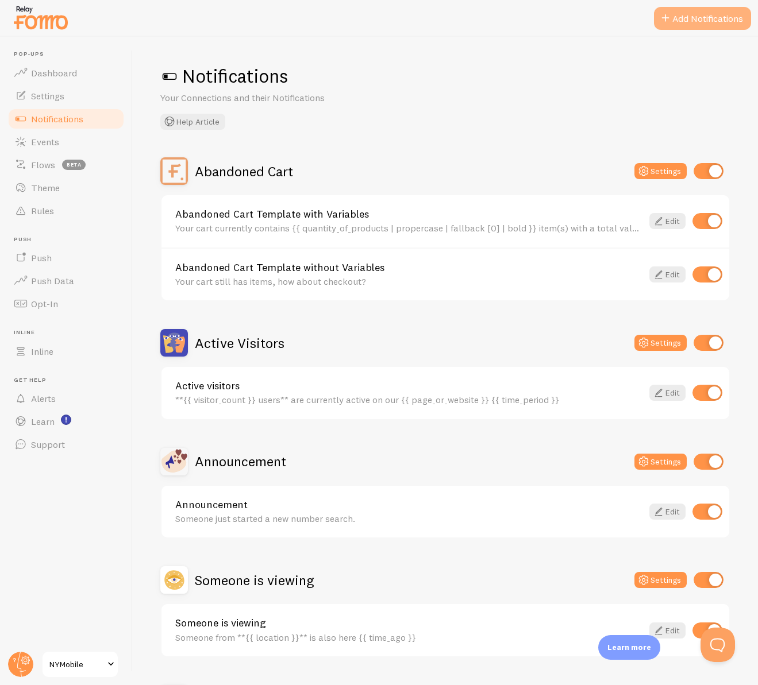
click at [677, 13] on button "Add Notifications" at bounding box center [702, 18] width 97 height 23
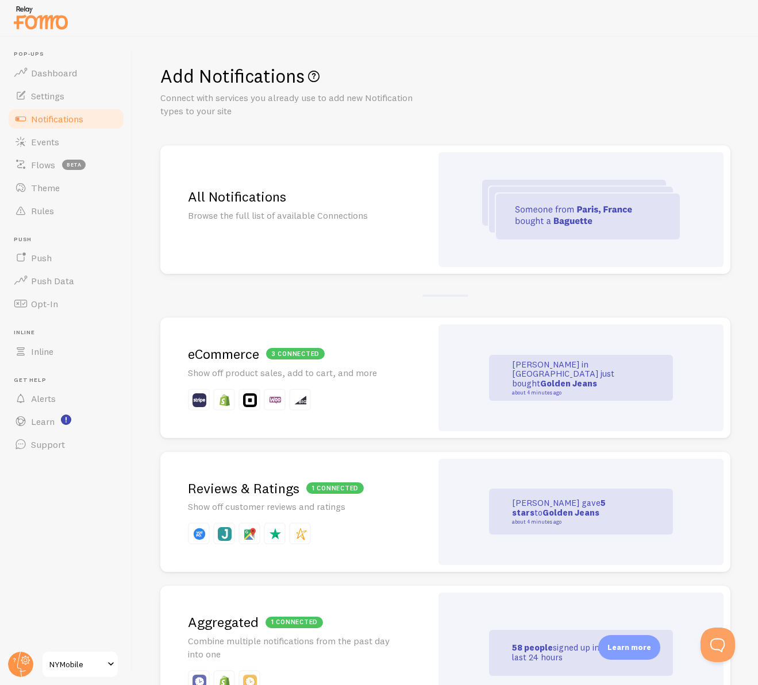
click at [491, 210] on img at bounding box center [581, 210] width 198 height 60
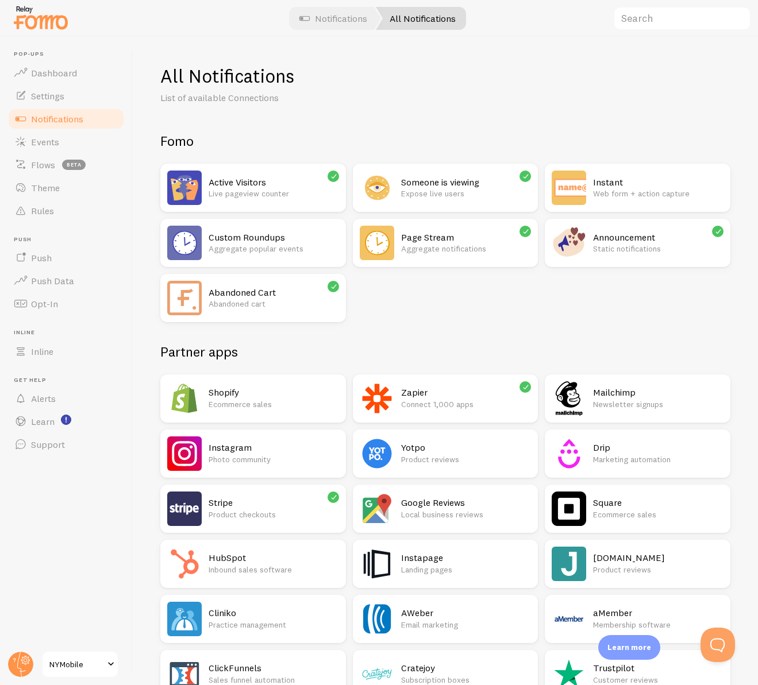
click at [339, 242] on h2 "Custom Roundups" at bounding box center [274, 238] width 130 height 12
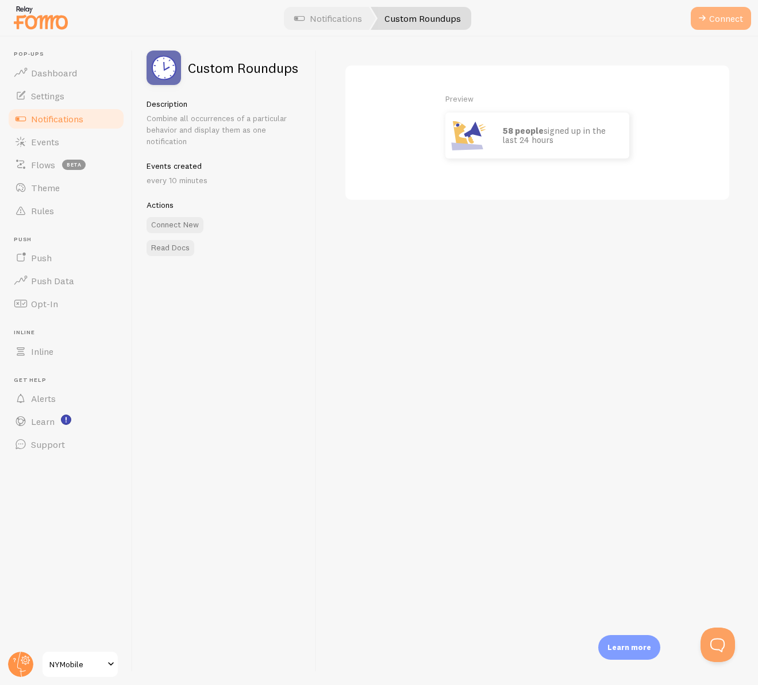
click at [712, 17] on button "Connect" at bounding box center [721, 18] width 60 height 23
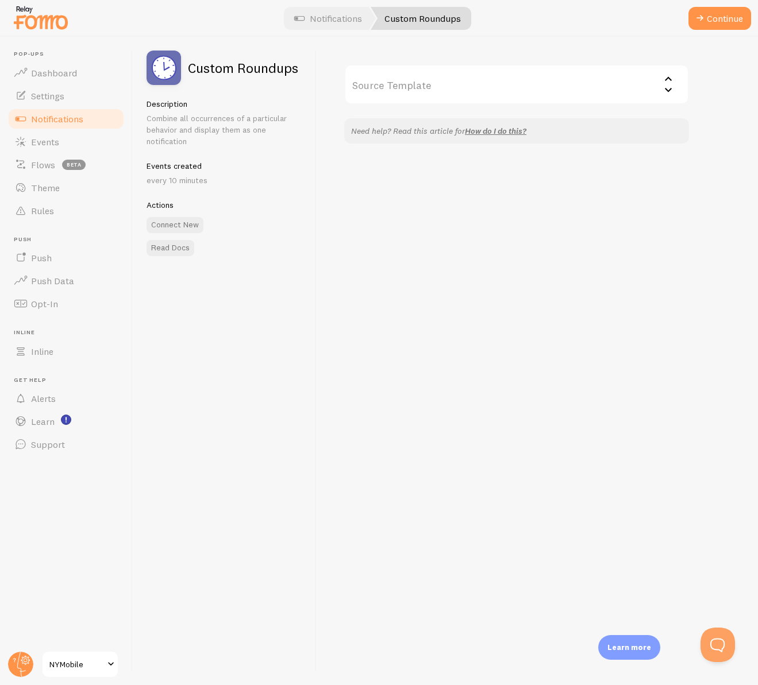
click at [518, 82] on input "Source Template" at bounding box center [516, 84] width 345 height 40
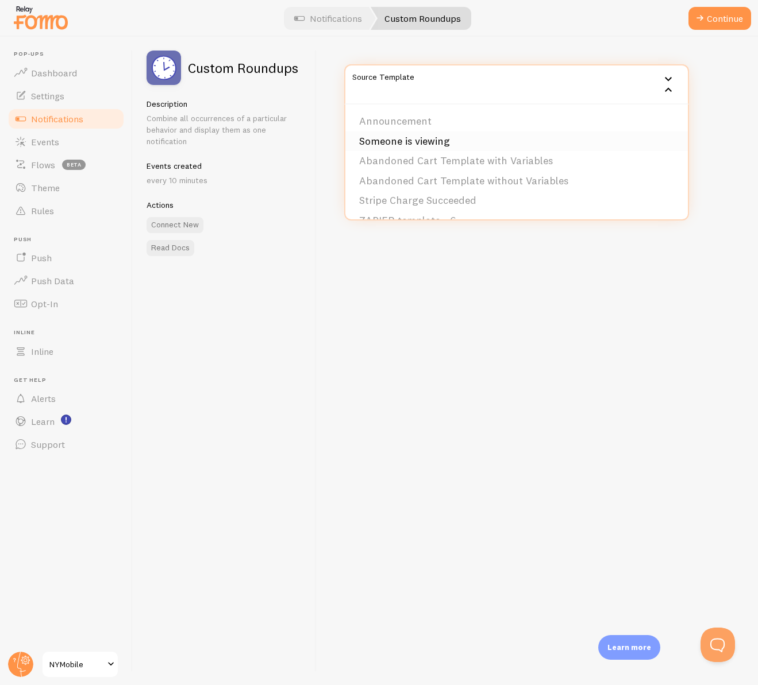
click at [551, 144] on li "Someone is viewing" at bounding box center [516, 142] width 342 height 20
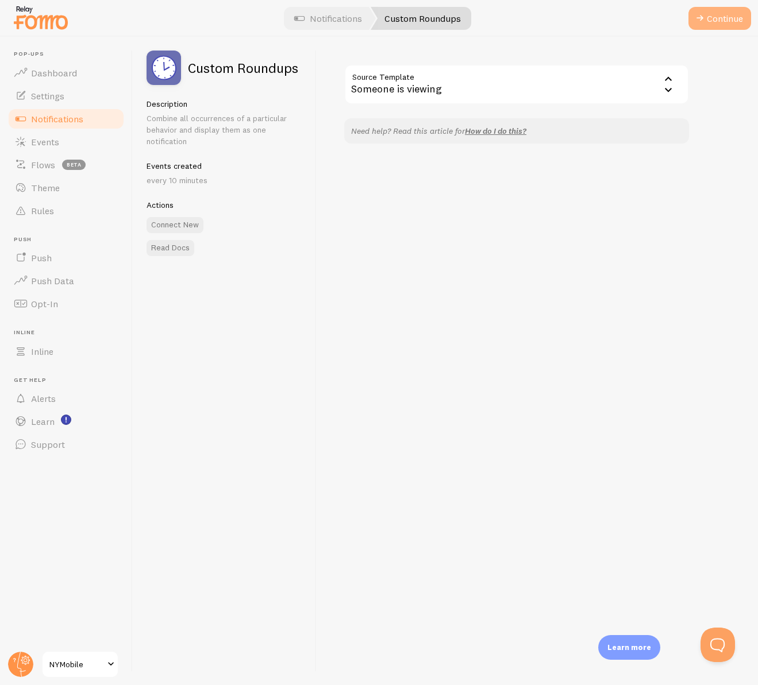
click at [708, 20] on button "Continue" at bounding box center [719, 18] width 63 height 23
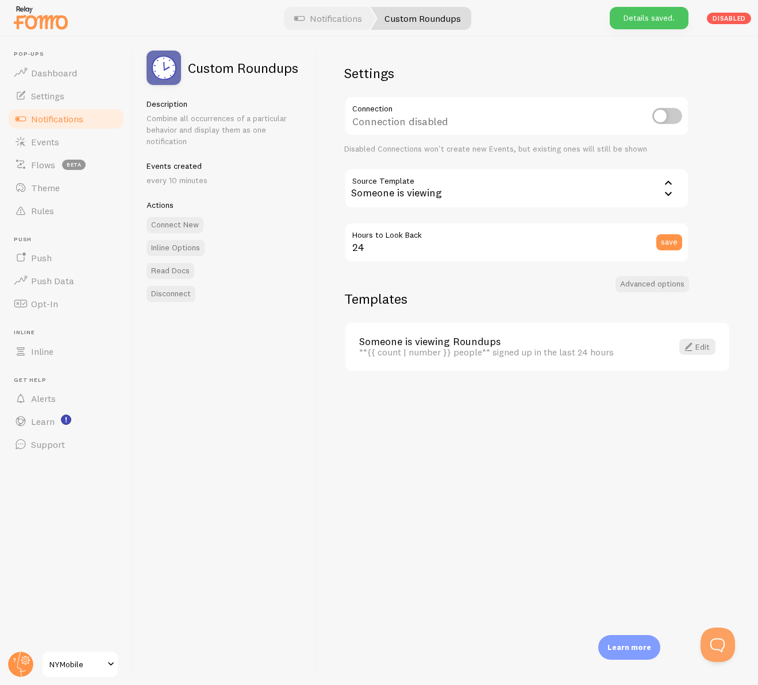
click at [665, 117] on input "checkbox" at bounding box center [667, 116] width 30 height 16
checkbox input "true"
click at [702, 348] on link "Edit" at bounding box center [697, 347] width 36 height 16
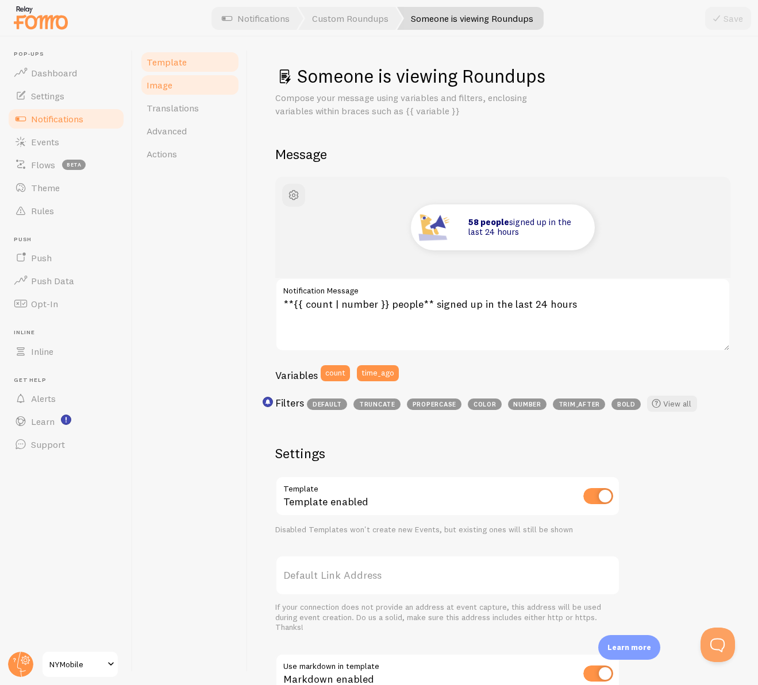
click at [172, 88] on link "Image" at bounding box center [190, 85] width 101 height 23
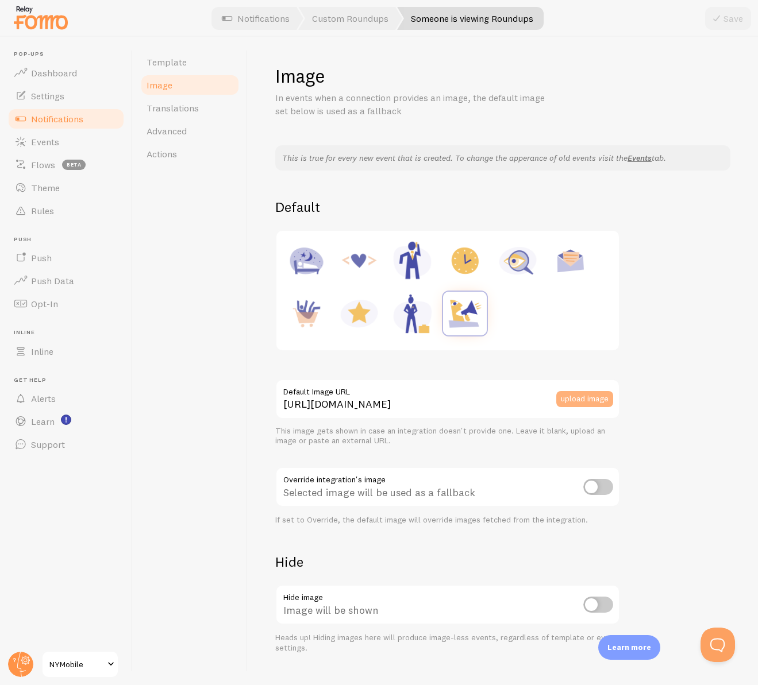
click at [580, 402] on button "upload image" at bounding box center [584, 399] width 57 height 16
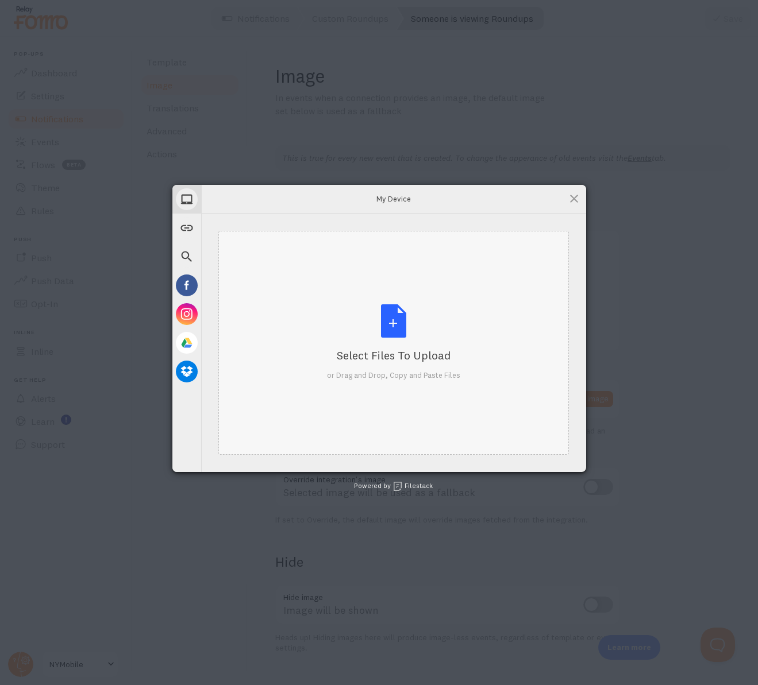
click at [392, 329] on div "Select Files to Upload or Drag and Drop, Copy and Paste Files" at bounding box center [393, 343] width 133 height 76
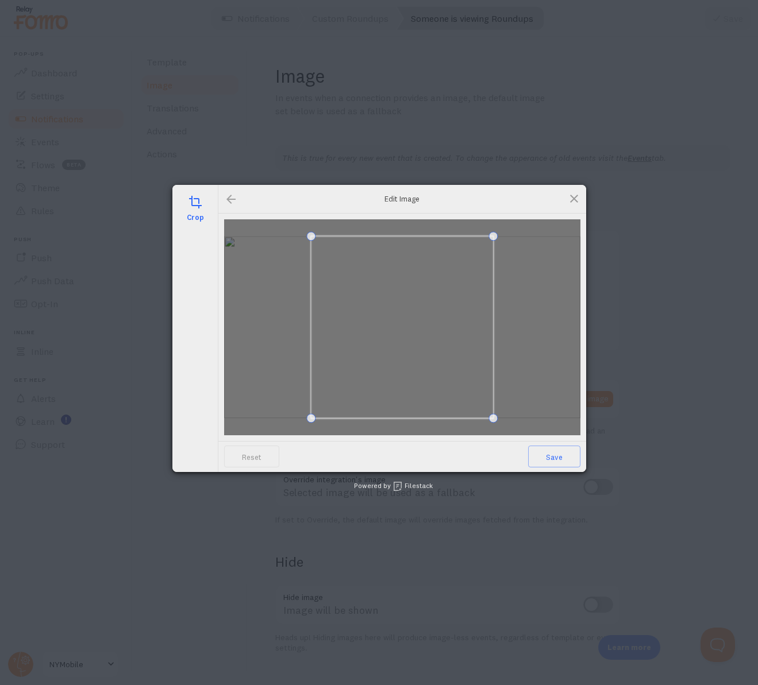
click at [234, 201] on div at bounding box center [231, 199] width 14 height 14
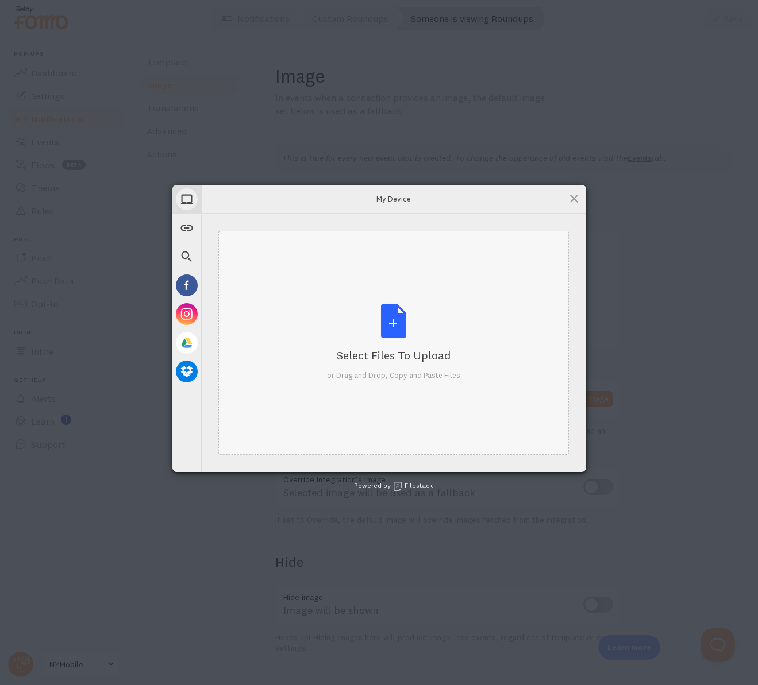
click at [392, 321] on div "Select Files to Upload or Drag and Drop, Copy and Paste Files" at bounding box center [393, 343] width 133 height 76
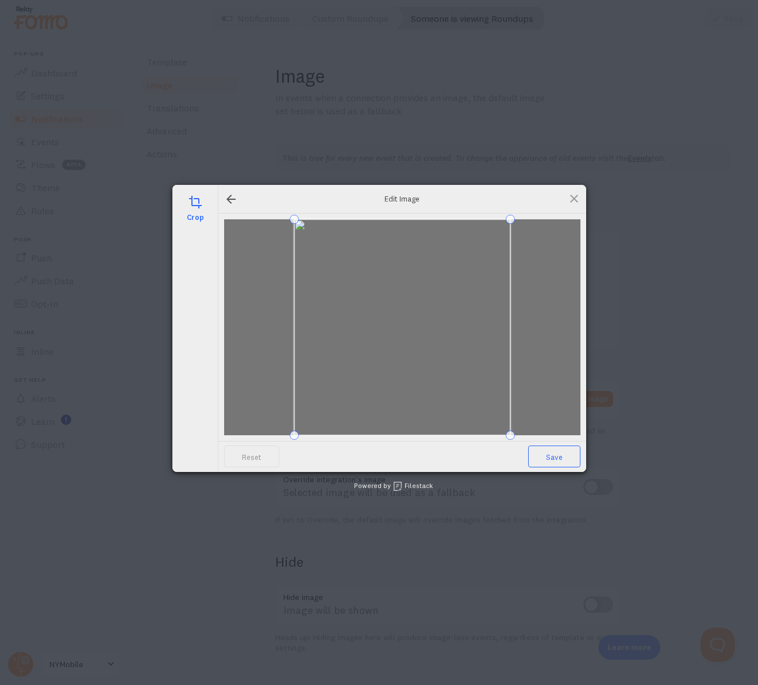
click at [557, 456] on span "Save" at bounding box center [554, 457] width 52 height 22
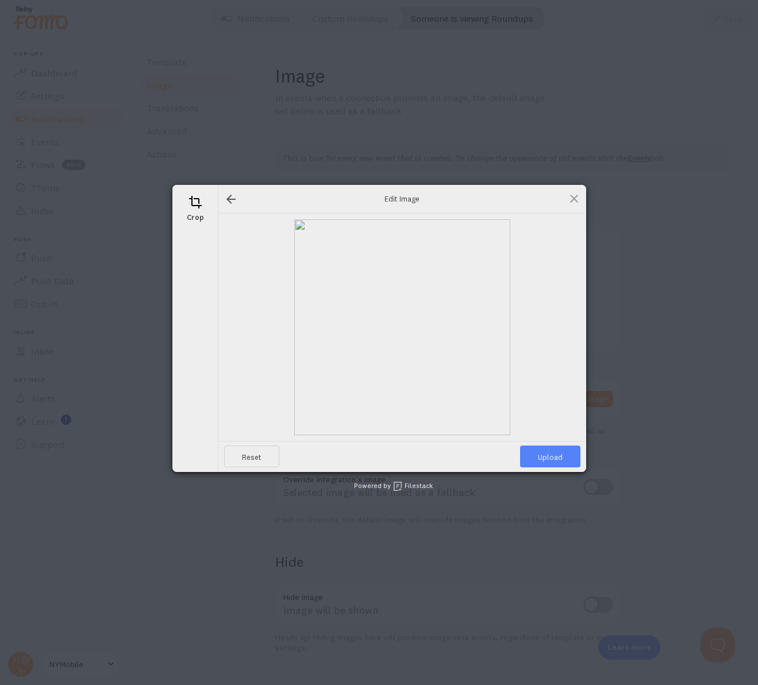
click at [561, 460] on span "Upload" at bounding box center [550, 457] width 60 height 22
type input "[URL][DOMAIN_NAME][DOMAIN_NAME]"
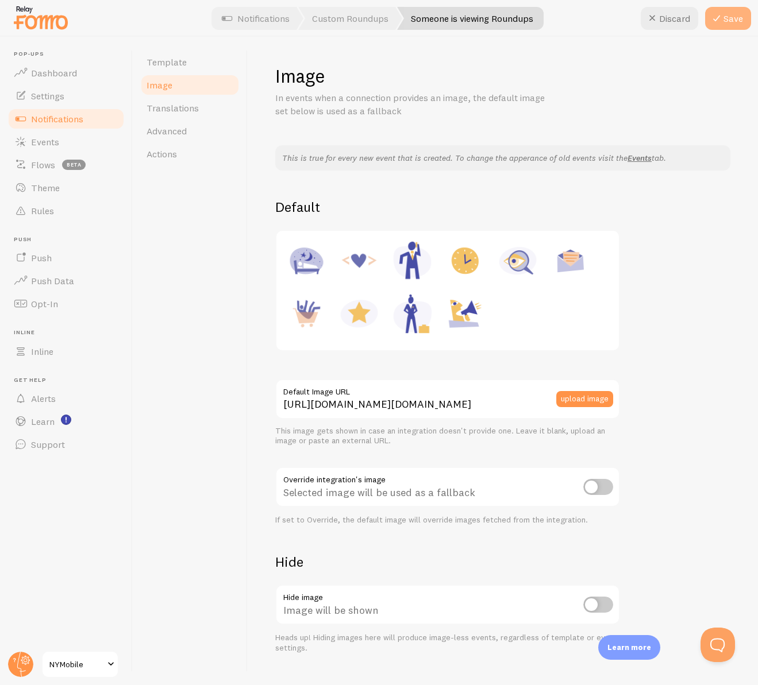
click at [739, 22] on button "Save" at bounding box center [728, 18] width 46 height 23
click at [183, 66] on span "Template" at bounding box center [167, 61] width 40 height 11
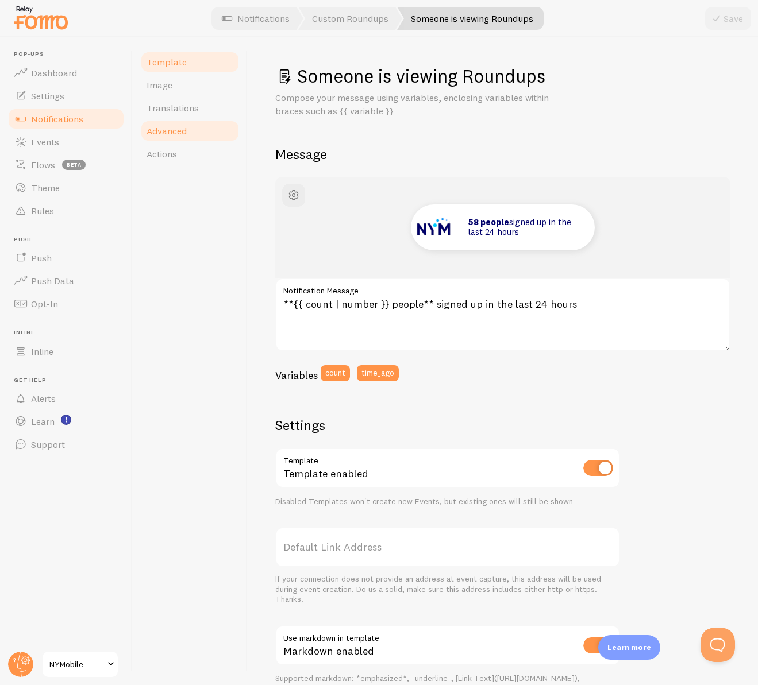
click at [187, 126] on span "Advanced" at bounding box center [167, 130] width 40 height 11
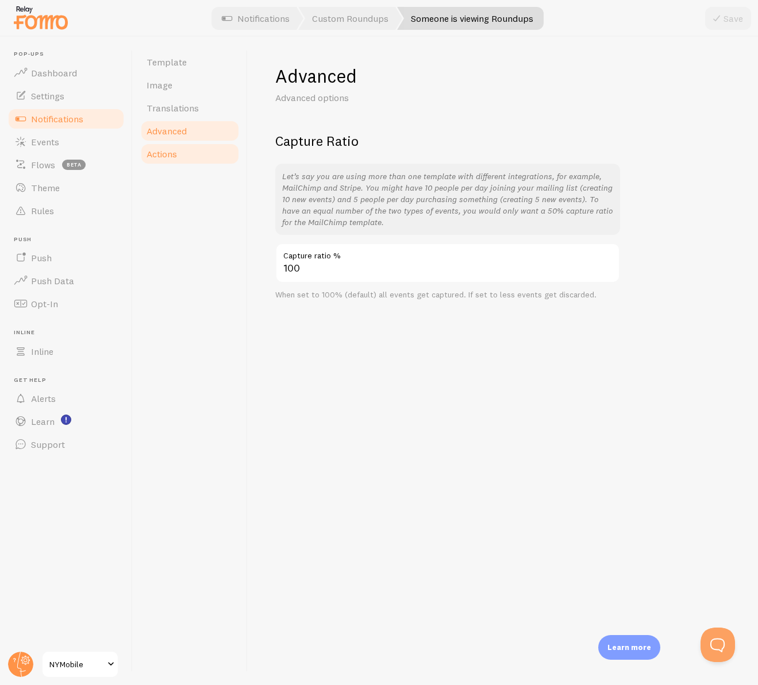
click at [183, 152] on link "Actions" at bounding box center [190, 153] width 101 height 23
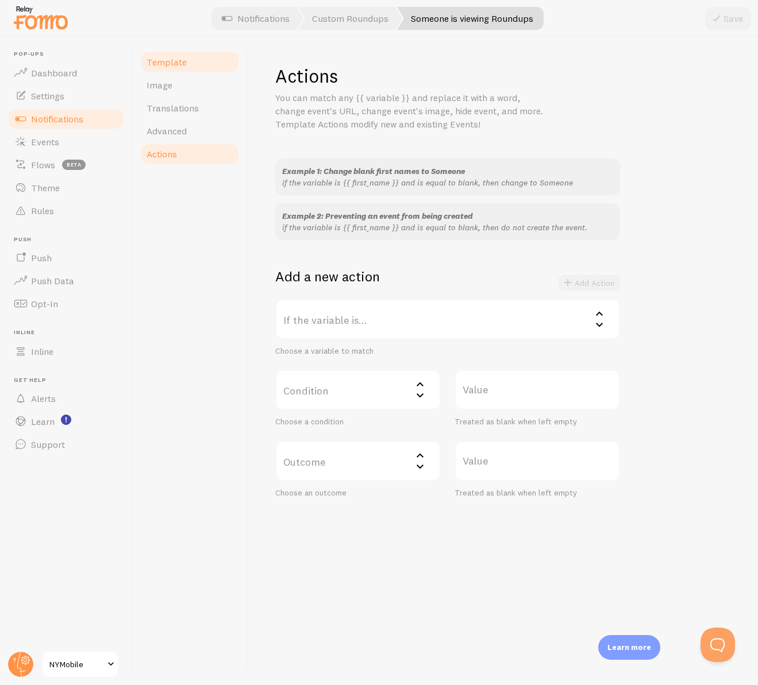
click at [177, 65] on span "Template" at bounding box center [167, 61] width 40 height 11
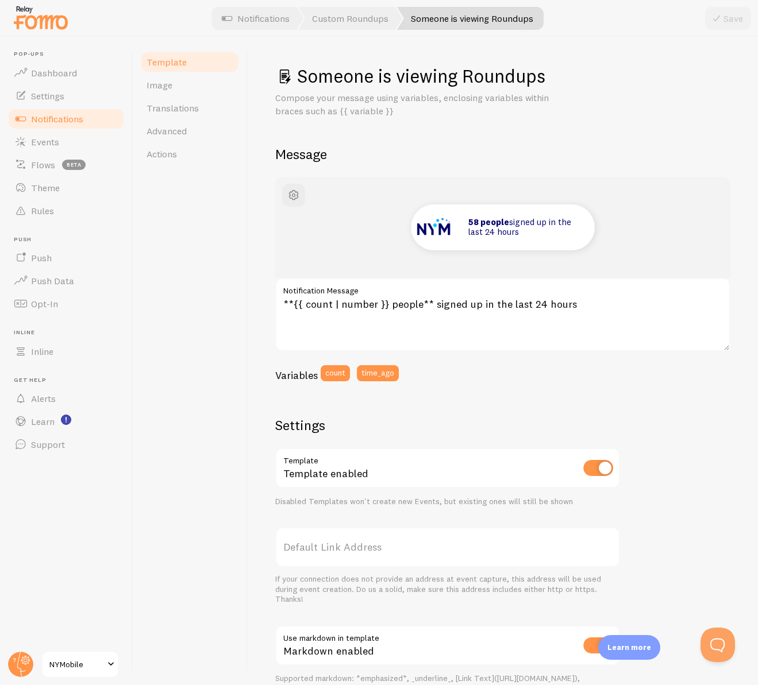
click at [79, 114] on span "Notifications" at bounding box center [57, 118] width 52 height 11
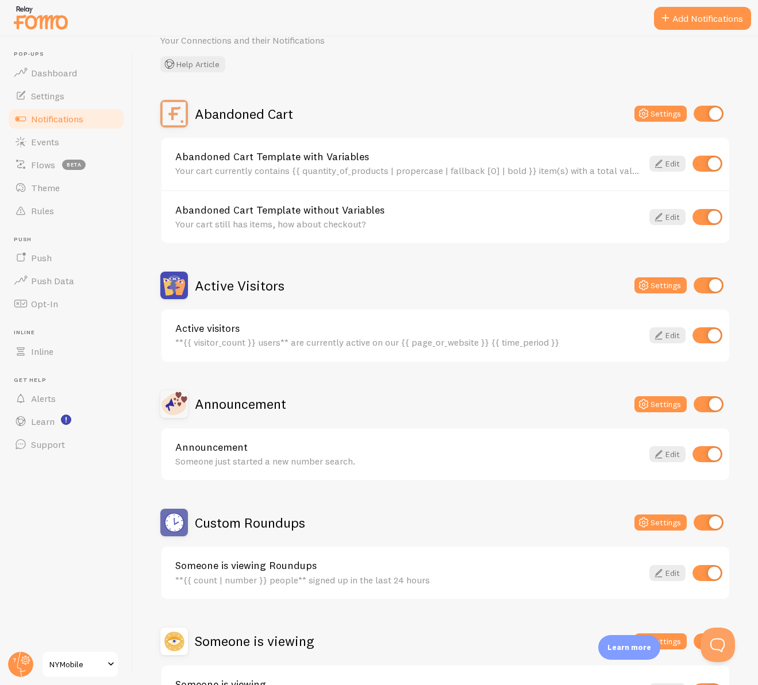
scroll to position [115, 0]
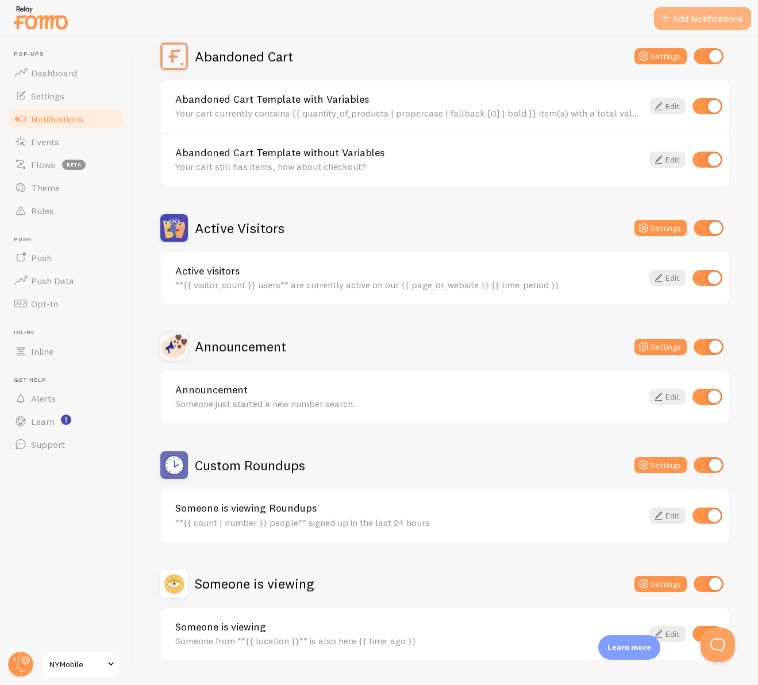
click at [695, 22] on button "Add Notifications" at bounding box center [702, 18] width 97 height 23
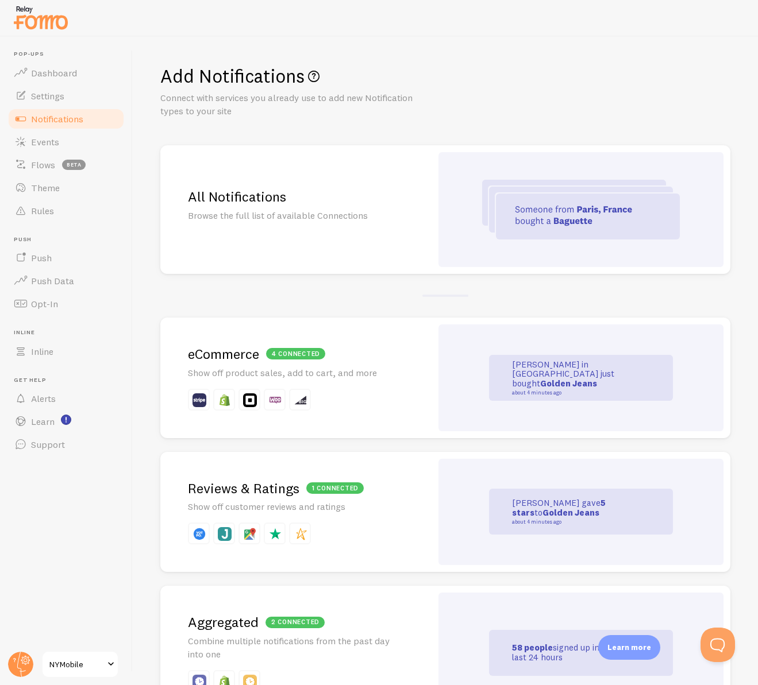
click at [342, 197] on h2 "All Notifications" at bounding box center [296, 197] width 216 height 18
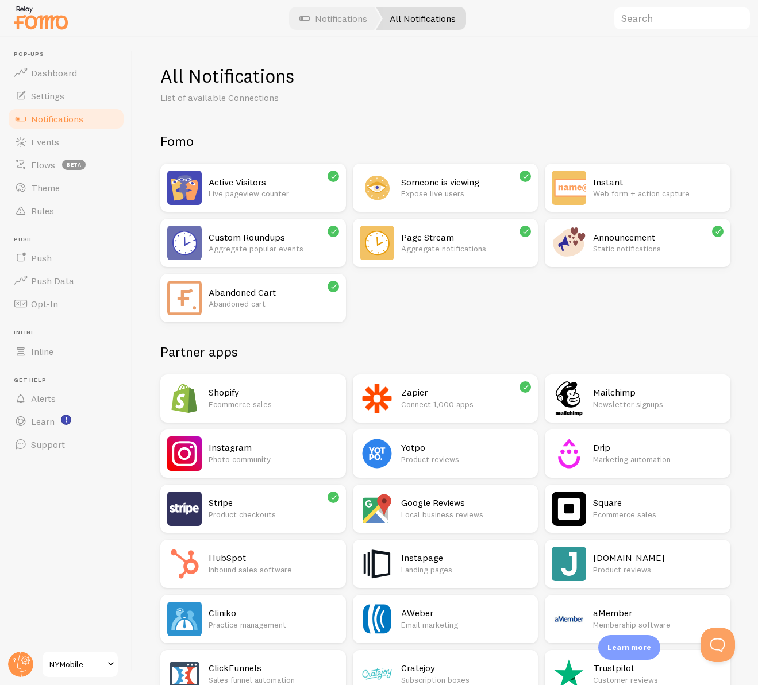
click at [339, 244] on p "Aggregate popular events" at bounding box center [274, 248] width 130 height 11
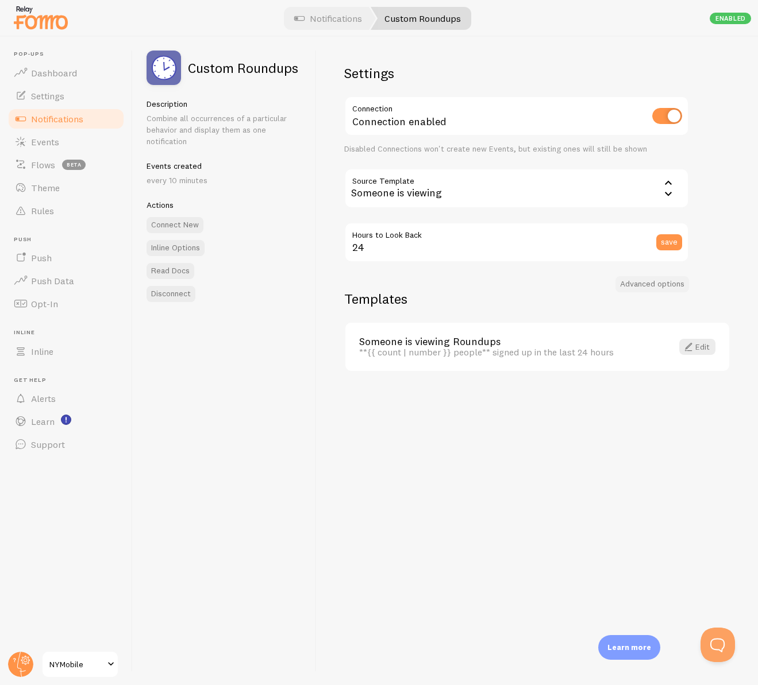
click at [652, 285] on button "Advanced options" at bounding box center [652, 284] width 74 height 16
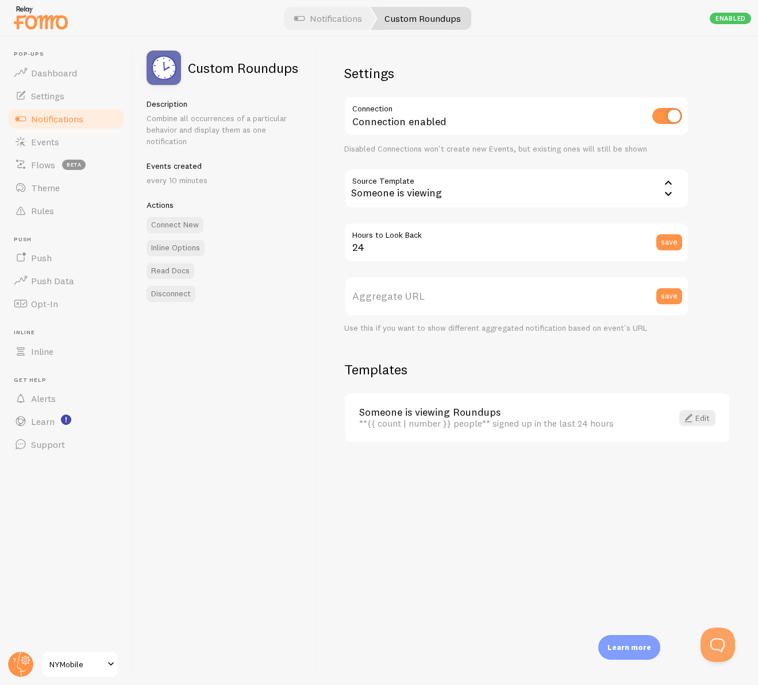
click at [80, 115] on span "Notifications" at bounding box center [57, 118] width 52 height 11
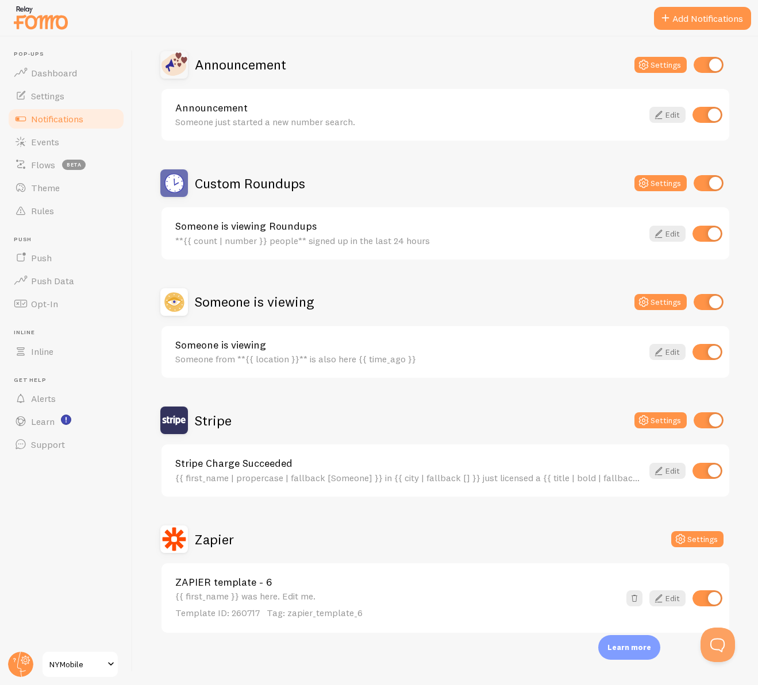
scroll to position [401, 0]
